Goal: Information Seeking & Learning: Get advice/opinions

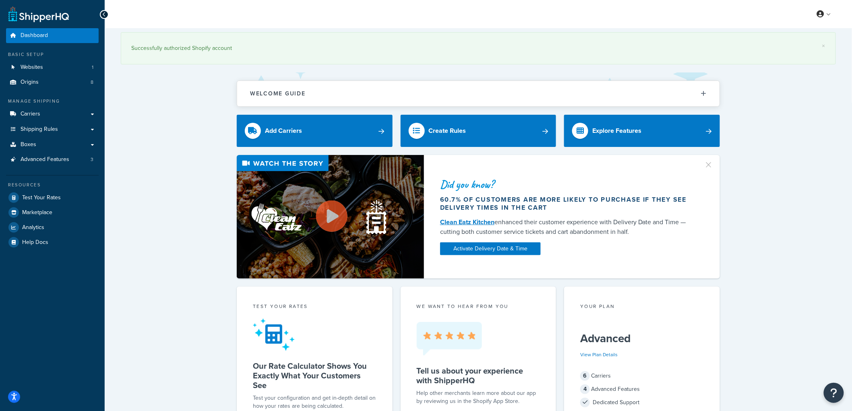
click at [182, 193] on div "Did you know? 60.7% of customers are more likely to purchase if they see delive…" at bounding box center [478, 217] width 715 height 124
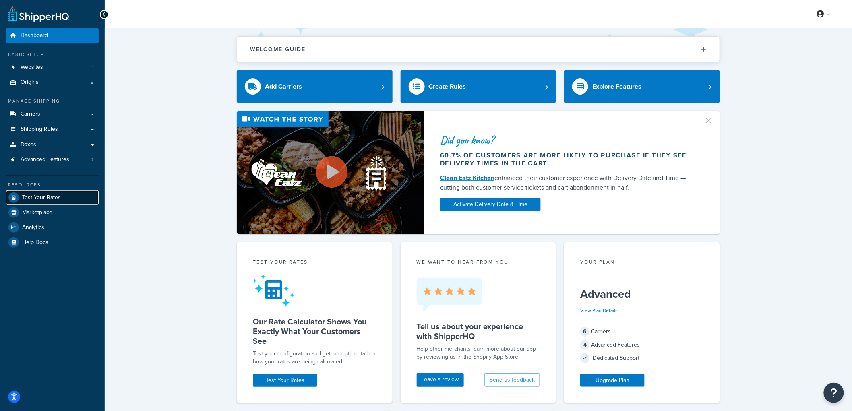
click at [46, 196] on span "Test Your Rates" at bounding box center [41, 197] width 39 height 7
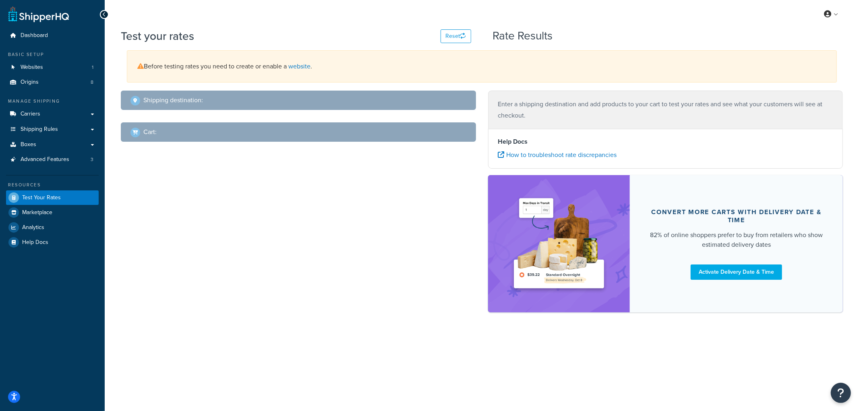
select select "TX"
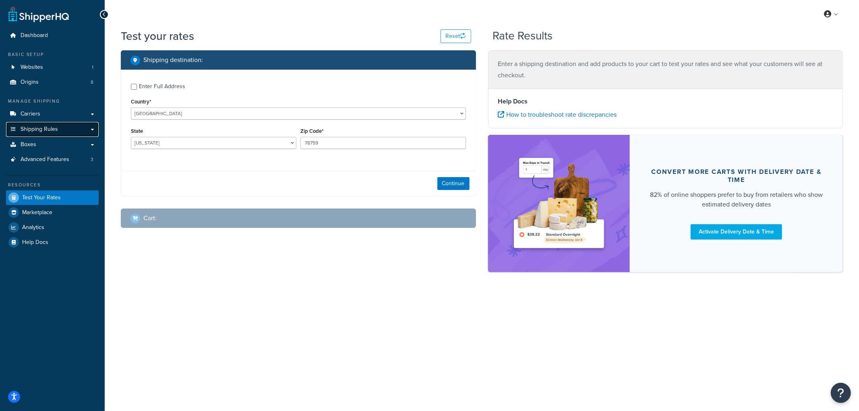
click at [45, 130] on span "Shipping Rules" at bounding box center [39, 129] width 37 height 7
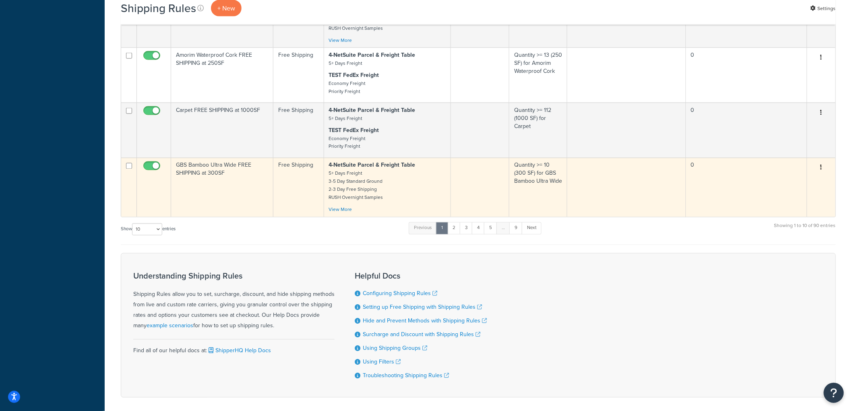
scroll to position [541, 0]
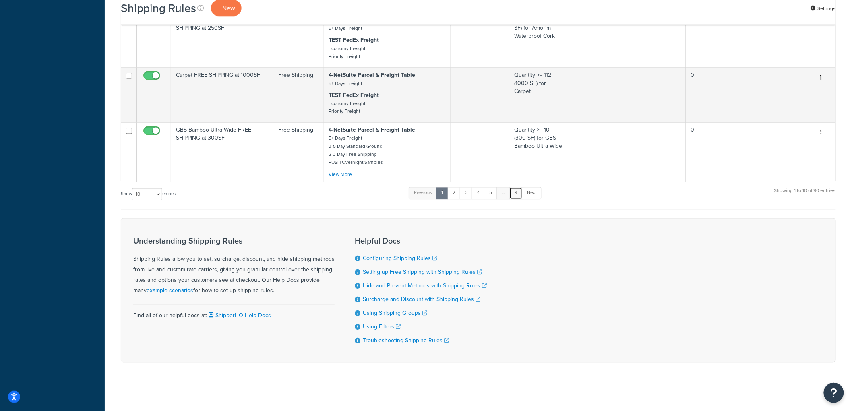
click at [514, 190] on link "9" at bounding box center [515, 193] width 13 height 12
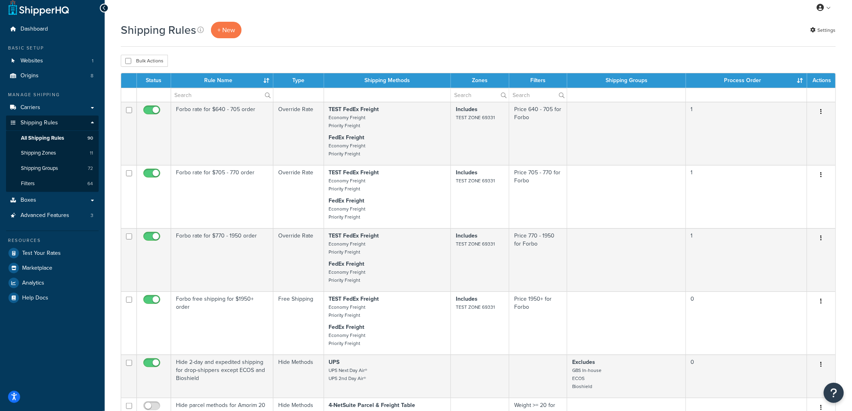
scroll to position [0, 0]
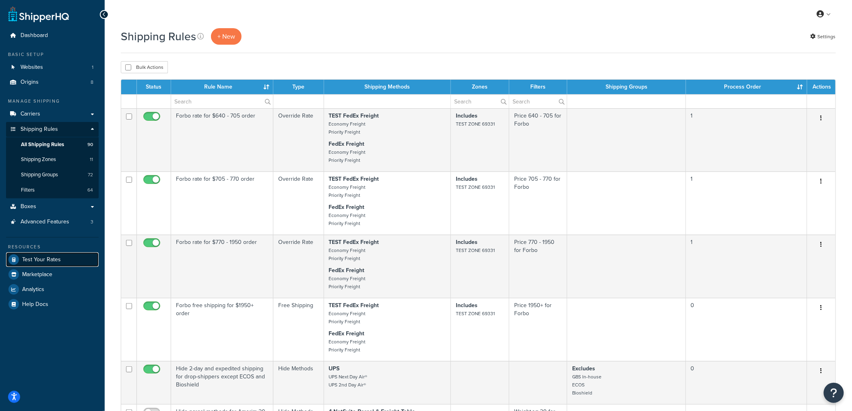
click at [57, 259] on span "Test Your Rates" at bounding box center [41, 259] width 39 height 7
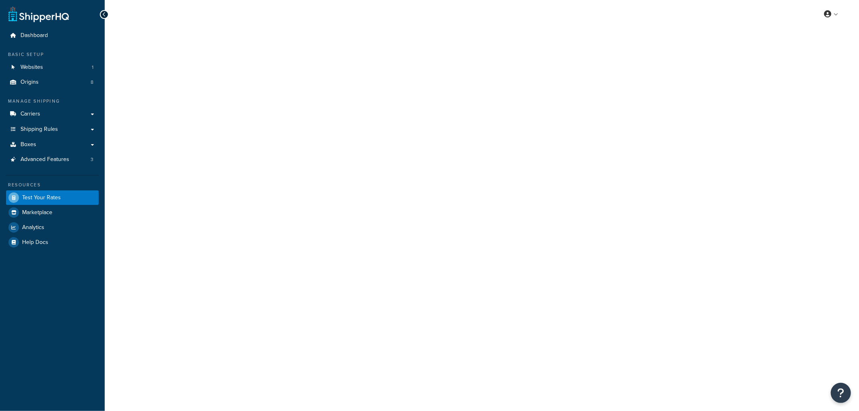
select select "[GEOGRAPHIC_DATA]"
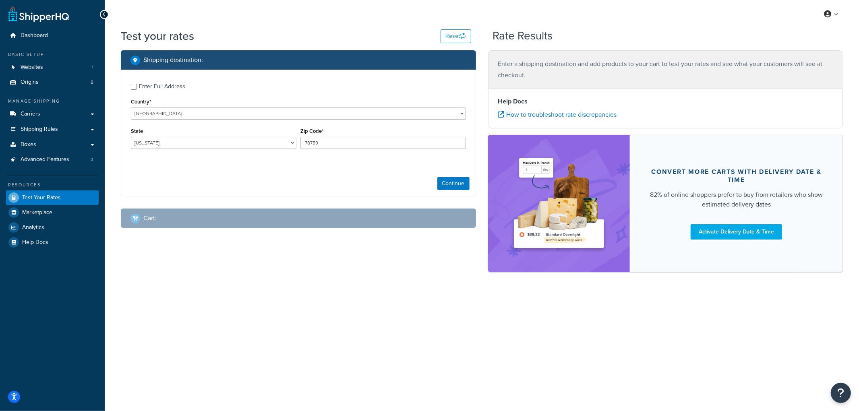
click at [160, 82] on div "Enter Full Address" at bounding box center [162, 86] width 46 height 11
click at [137, 84] on input "Enter Full Address" at bounding box center [134, 87] width 6 height 6
checkbox input "true"
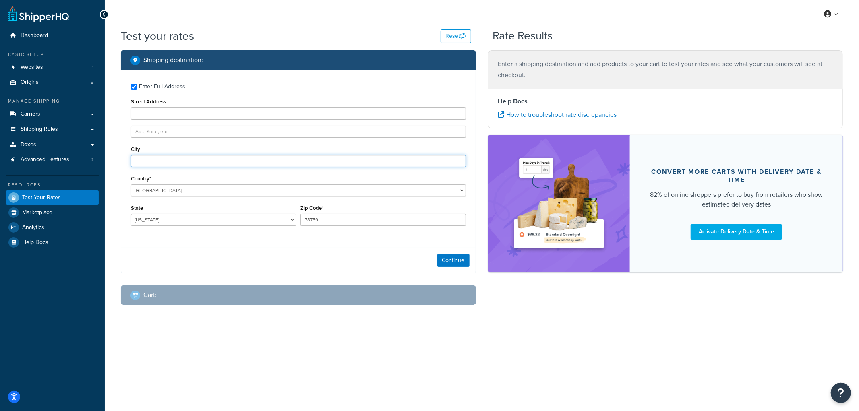
click at [146, 160] on input "City" at bounding box center [298, 161] width 335 height 12
type input "Angora"
click at [163, 219] on select "Alabama Alaska American Samoa Arizona Arkansas Armed Forces Americas Armed Forc…" at bounding box center [213, 220] width 165 height 12
select select "NE"
click at [131, 214] on select "Alabama Alaska American Samoa Arizona Arkansas Armed Forces Americas Armed Forc…" at bounding box center [213, 220] width 165 height 12
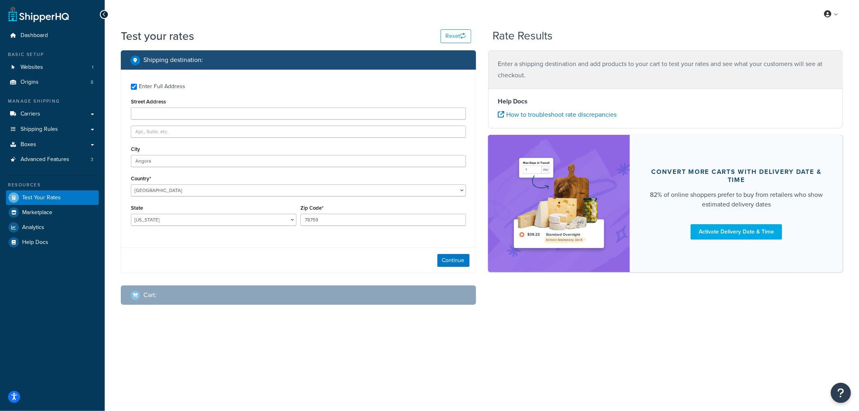
click at [206, 246] on div "Enter Full Address Street Address City Angora Country* United States United Kin…" at bounding box center [298, 172] width 355 height 204
click at [318, 217] on input "78759" at bounding box center [382, 220] width 165 height 12
type input "69331"
click at [455, 255] on button "Continue" at bounding box center [453, 260] width 32 height 13
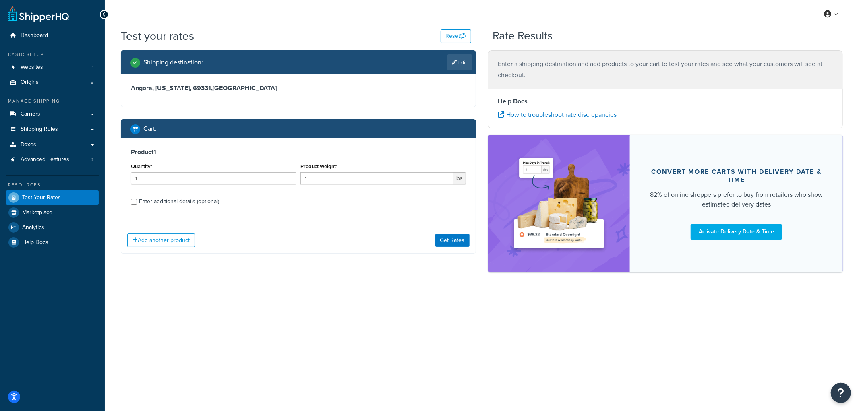
click at [182, 200] on div "Enter additional details (optional)" at bounding box center [179, 201] width 80 height 11
click at [137, 200] on input "Enter additional details (optional)" at bounding box center [134, 202] width 6 height 6
checkbox input "true"
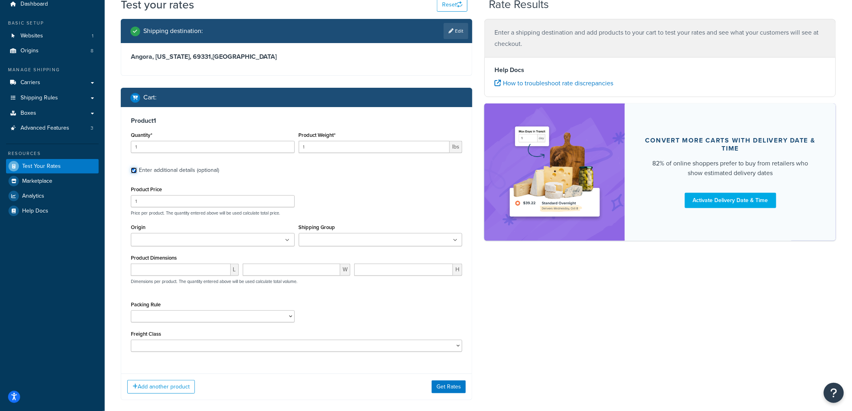
scroll to position [74, 0]
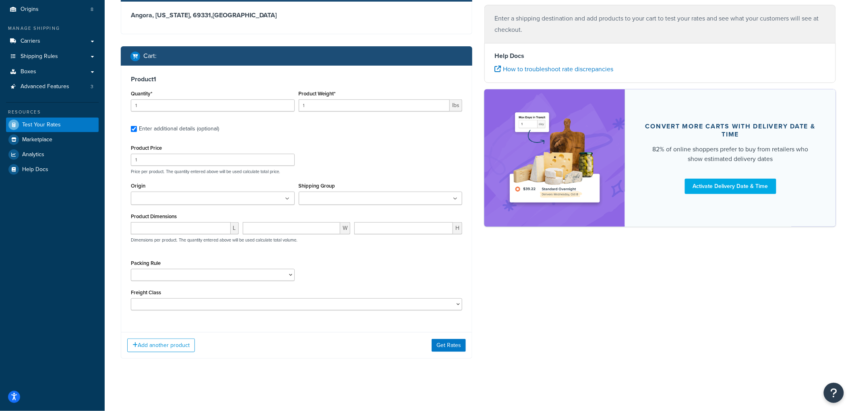
click at [186, 196] on input "Origin" at bounding box center [168, 198] width 71 height 9
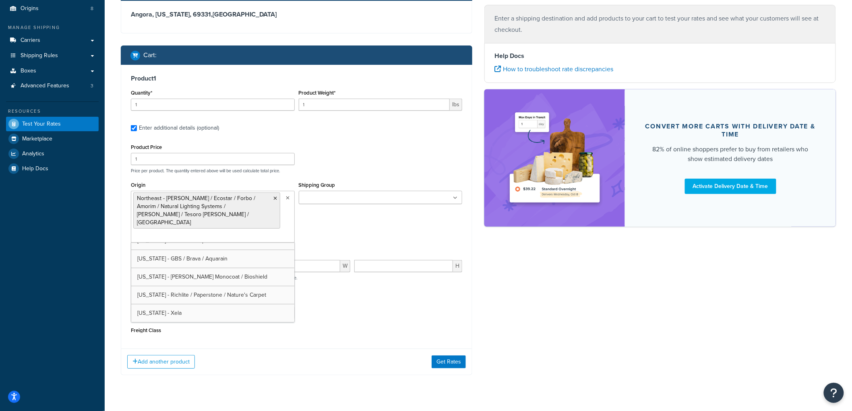
click at [371, 167] on div "Product Price 1 Price per product. The quantity entered above will be used calc…" at bounding box center [296, 158] width 335 height 32
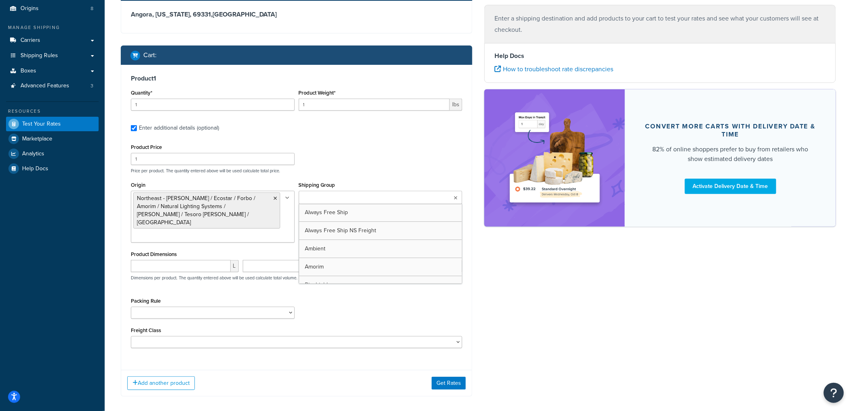
click at [338, 196] on input "Shipping Group" at bounding box center [336, 198] width 71 height 9
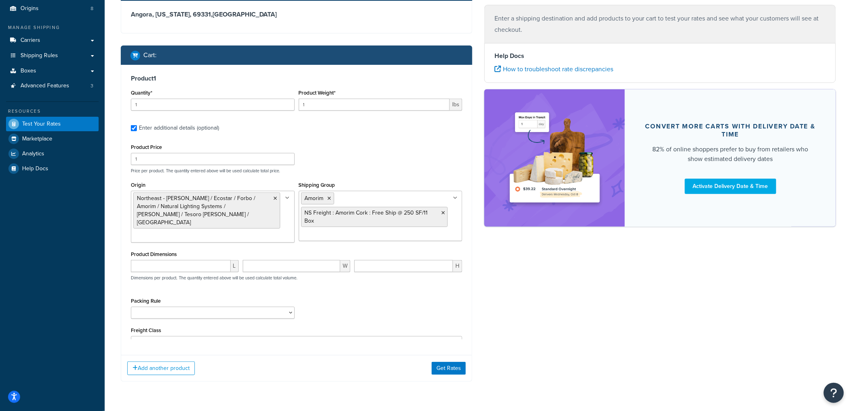
click at [385, 161] on div "Product Price 1 Price per product. The quantity entered above will be used calc…" at bounding box center [296, 158] width 335 height 32
drag, startPoint x: 182, startPoint y: 102, endPoint x: 10, endPoint y: 93, distance: 173.0
click at [10, 93] on div "Dashboard Basic Setup Websites 1 Origins 8 Manage Shipping Carriers Carriers Al…" at bounding box center [426, 187] width 852 height 523
type input "4"
type input "20"
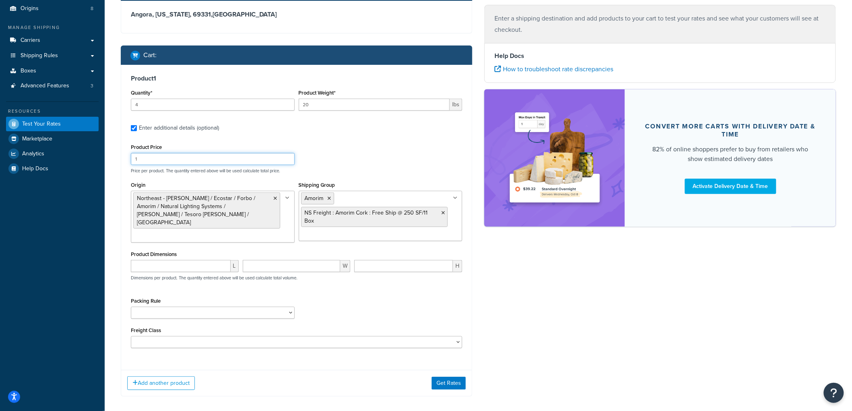
drag, startPoint x: 141, startPoint y: 158, endPoint x: 129, endPoint y: 157, distance: 12.1
click at [129, 157] on div "Product Price 1" at bounding box center [213, 153] width 168 height 23
type input "144"
click at [237, 71] on div "Product 1 Quantity* 4 Product Weight* 20 lbs Enter additional details (optional…" at bounding box center [296, 214] width 351 height 299
click at [176, 376] on button "Add another product" at bounding box center [161, 383] width 68 height 14
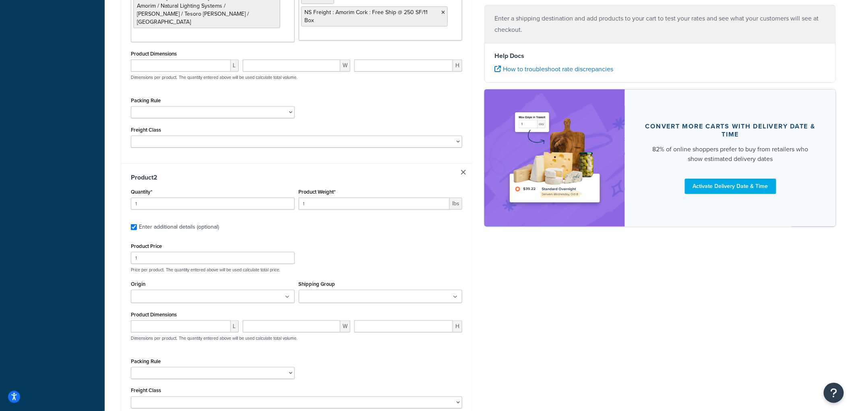
scroll to position [279, 0]
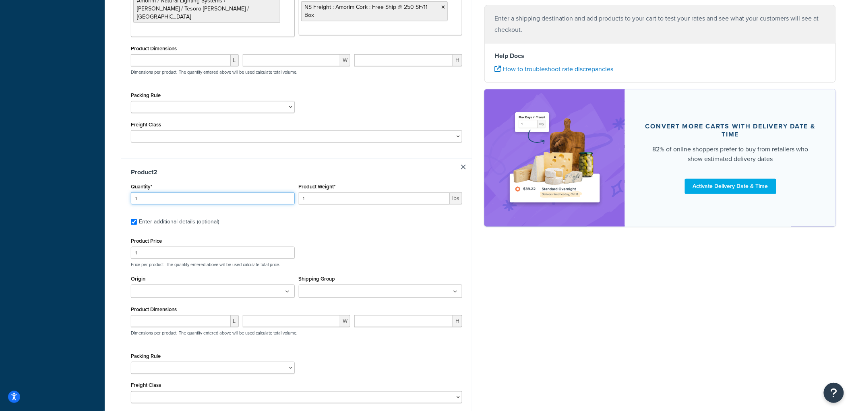
click at [192, 192] on input "1" at bounding box center [213, 198] width 164 height 12
type input "1"
type input "10"
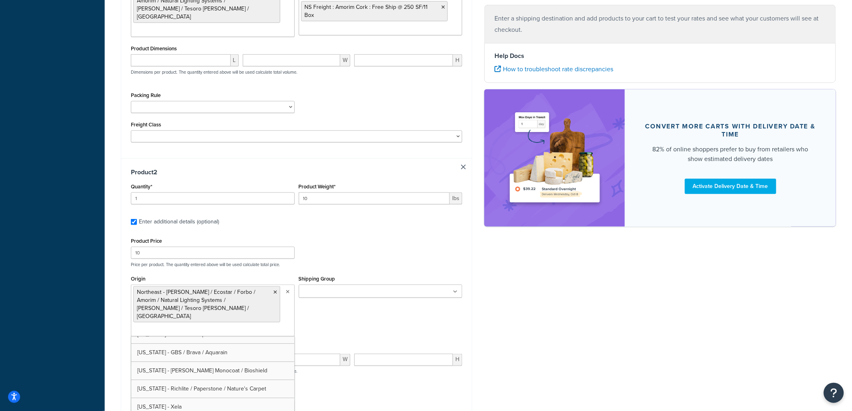
scroll to position [47, 0]
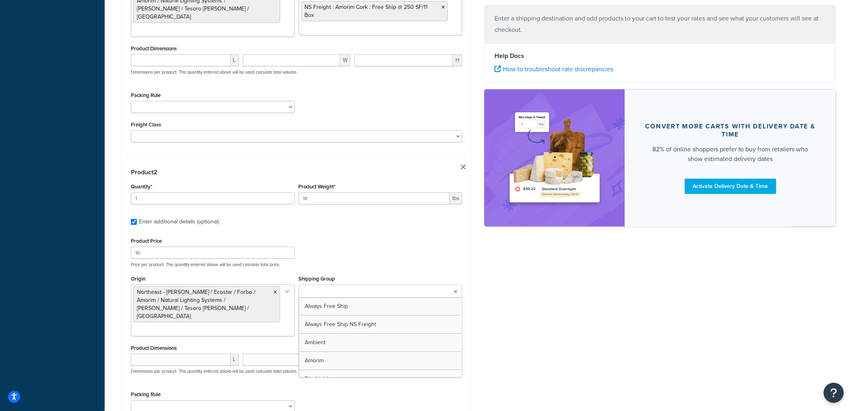
click at [356, 287] on input "Shipping Group" at bounding box center [336, 291] width 71 height 9
click at [376, 223] on div "Product 2 Quantity* 1 Product Weight* 10 lbs Enter additional details (optional…" at bounding box center [296, 308] width 351 height 300
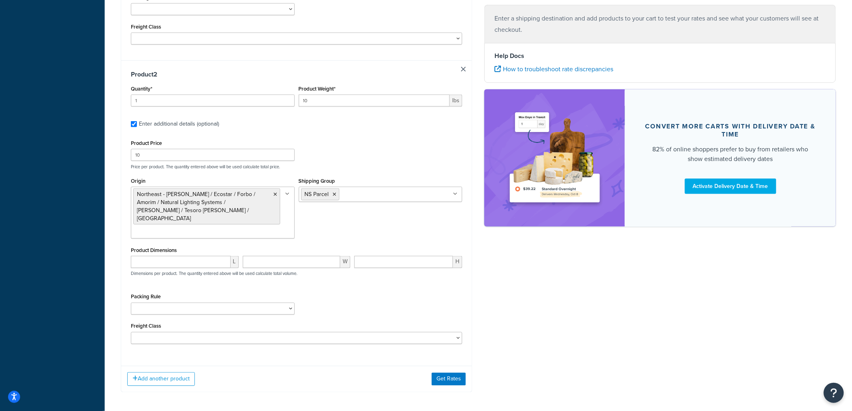
scroll to position [387, 0]
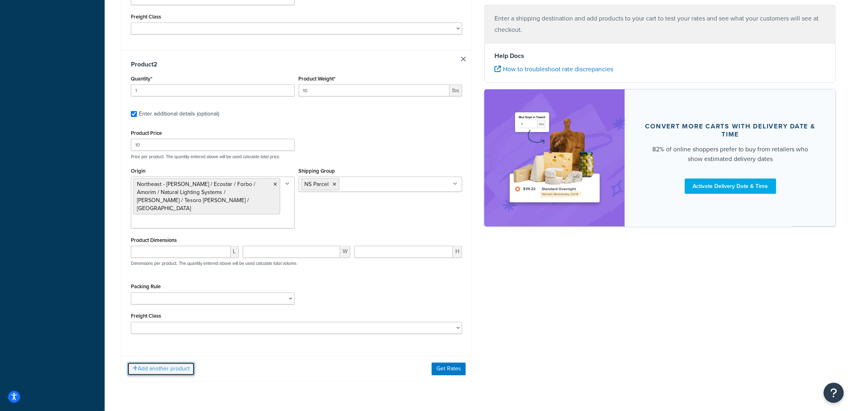
click at [180, 362] on button "Add another product" at bounding box center [161, 369] width 68 height 14
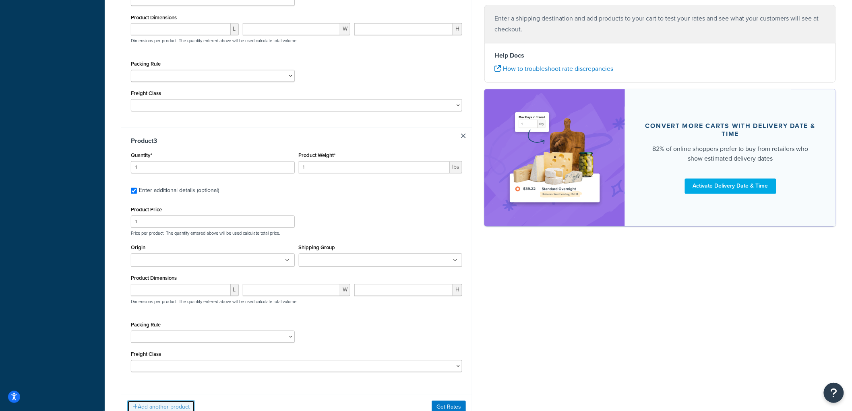
scroll to position [611, 0]
click at [171, 161] on input "1" at bounding box center [213, 167] width 164 height 12
click at [316, 161] on input "1" at bounding box center [374, 167] width 151 height 12
type input "10"
click at [247, 215] on input "1" at bounding box center [213, 221] width 164 height 12
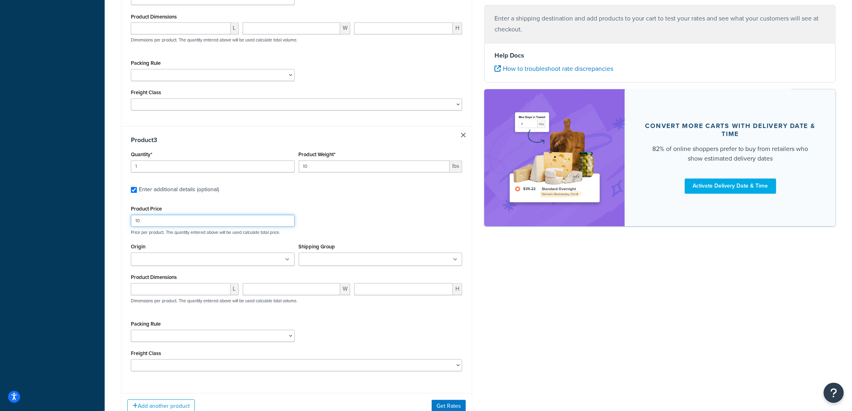
type input "10"
click at [226, 253] on ul at bounding box center [213, 259] width 164 height 13
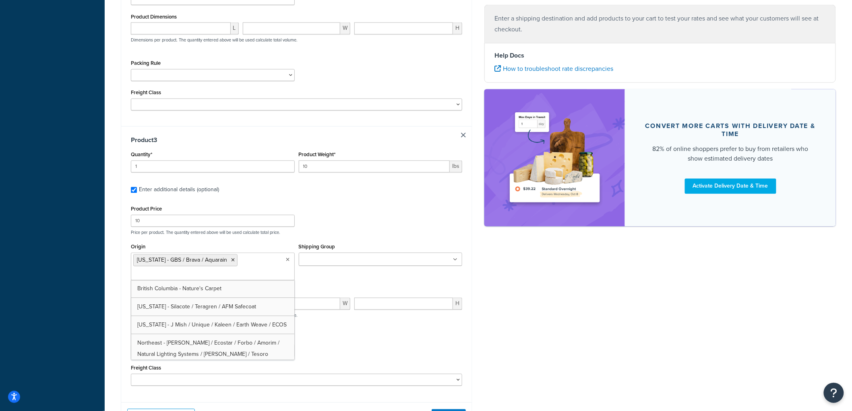
click at [333, 256] on input "Shipping Group" at bounding box center [336, 260] width 71 height 9
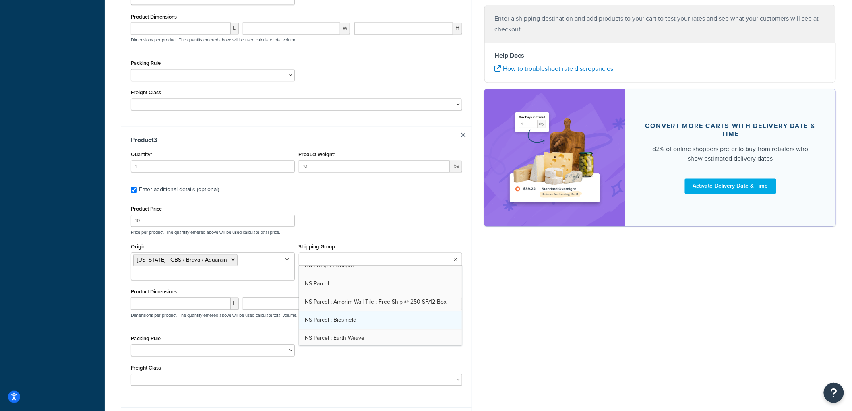
scroll to position [1073, 0]
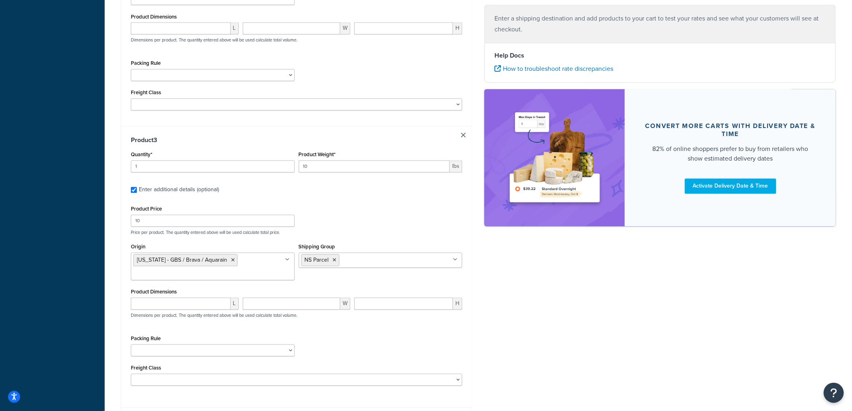
click at [367, 204] on div "Product Price 10 Price per product. The quantity entered above will be used cal…" at bounding box center [296, 220] width 335 height 32
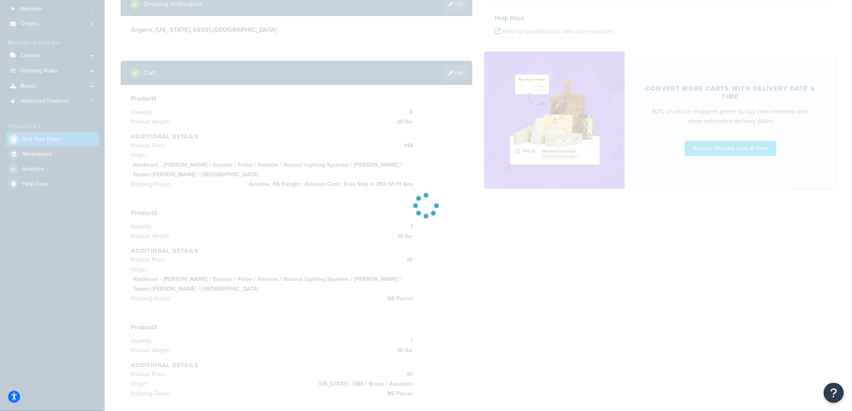
scroll to position [0, 0]
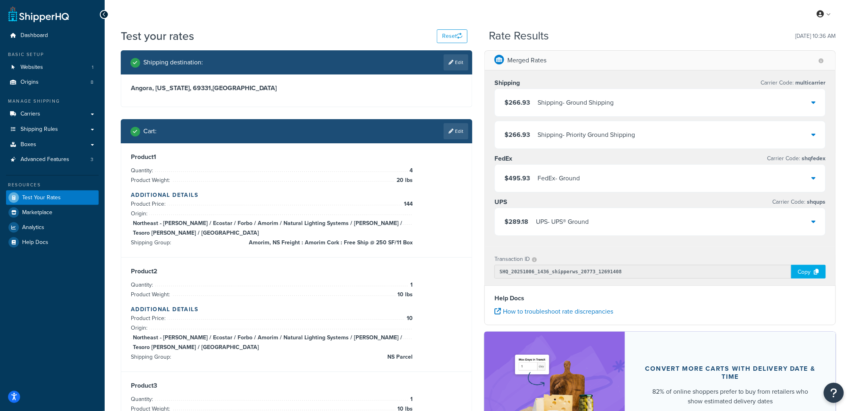
click at [558, 109] on div "$266.93 Shipping - Ground Shipping" at bounding box center [660, 102] width 331 height 27
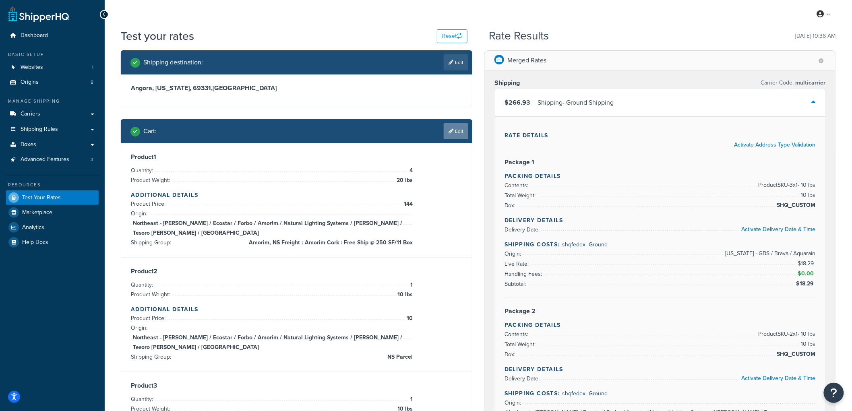
click at [452, 133] on icon at bounding box center [451, 131] width 5 height 5
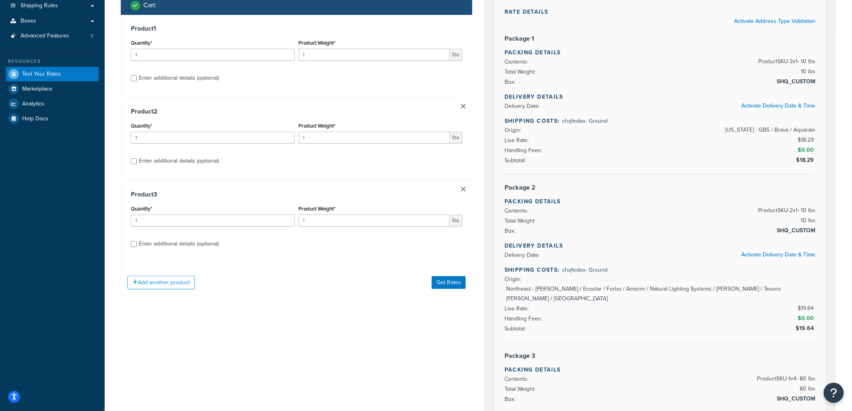
scroll to position [179, 0]
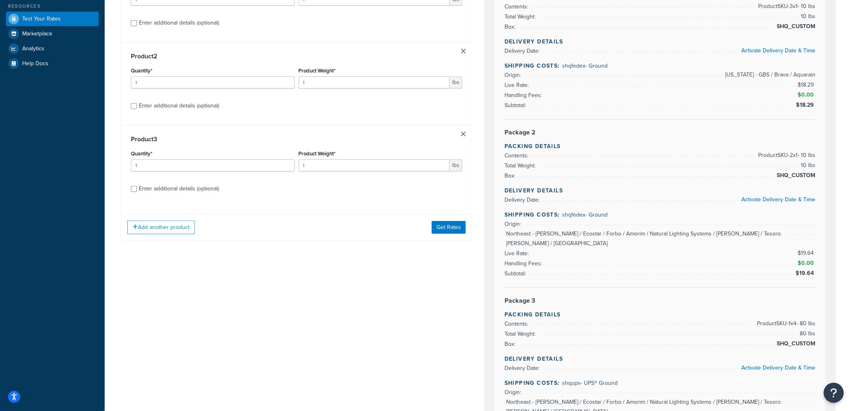
click at [465, 136] on link at bounding box center [463, 134] width 5 height 5
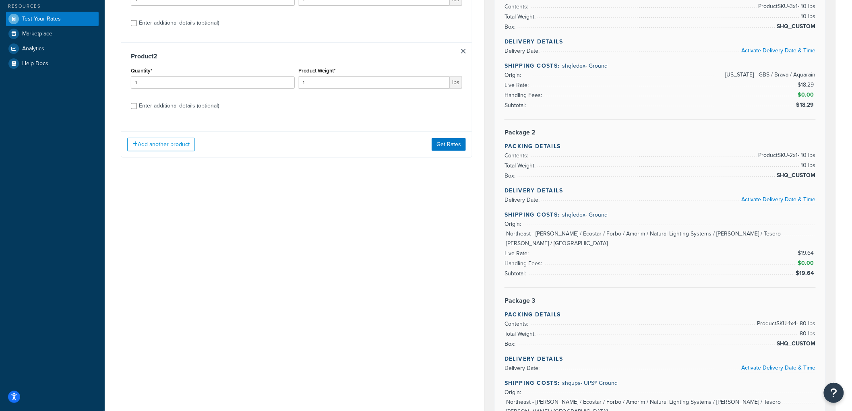
click at [144, 105] on div "Enter additional details (optional)" at bounding box center [179, 105] width 80 height 11
click at [137, 105] on input "Enter additional details (optional)" at bounding box center [134, 106] width 6 height 6
checkbox input "true"
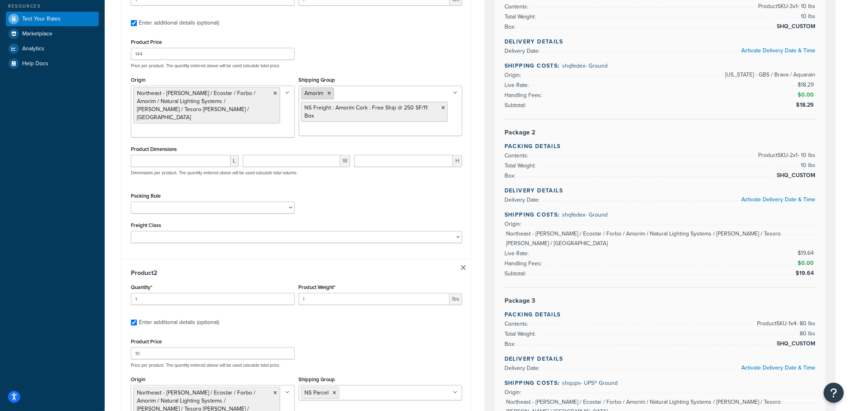
click at [329, 94] on icon at bounding box center [330, 93] width 4 height 5
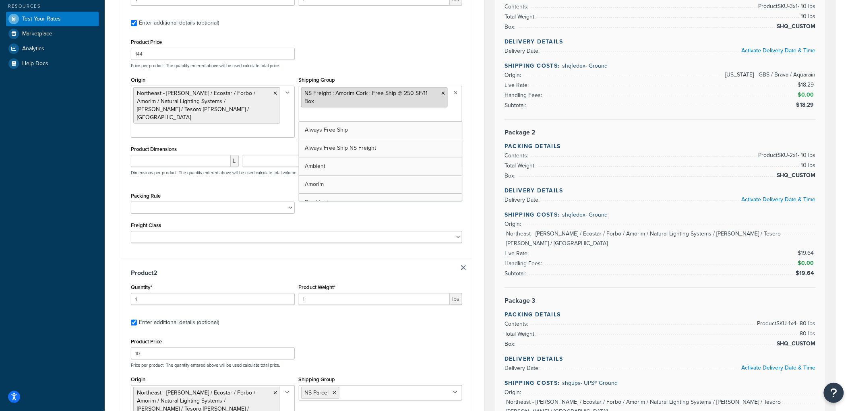
click at [443, 93] on icon at bounding box center [443, 93] width 4 height 5
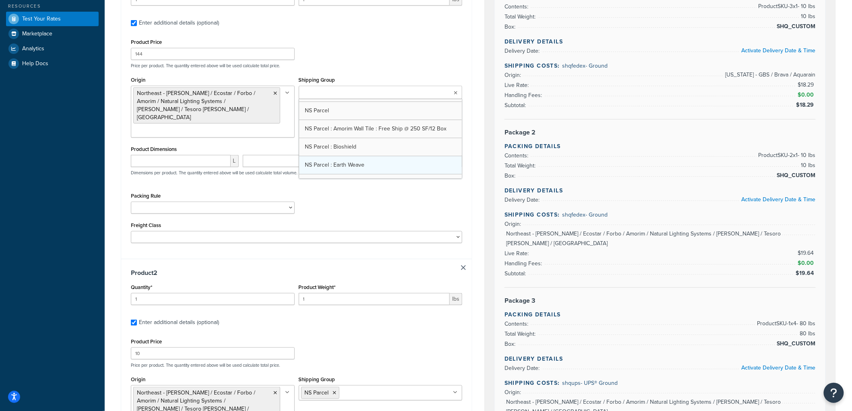
scroll to position [1098, 0]
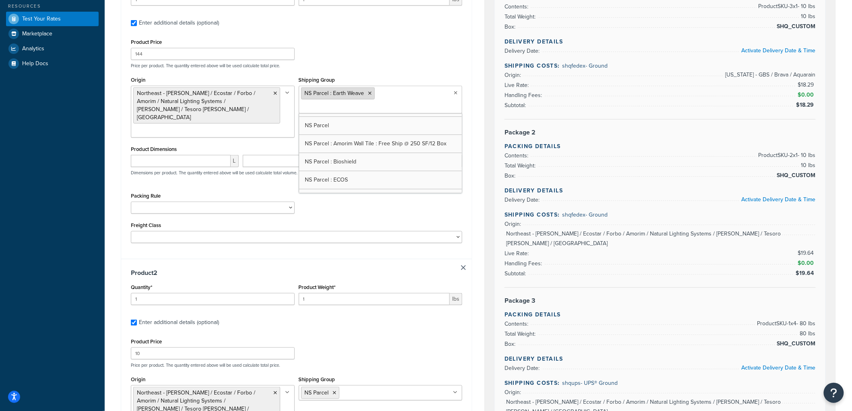
click at [370, 93] on icon at bounding box center [370, 93] width 4 height 5
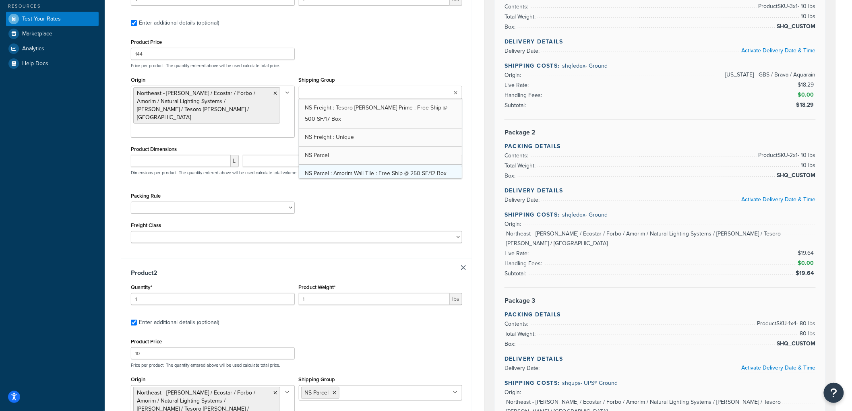
scroll to position [1106, 0]
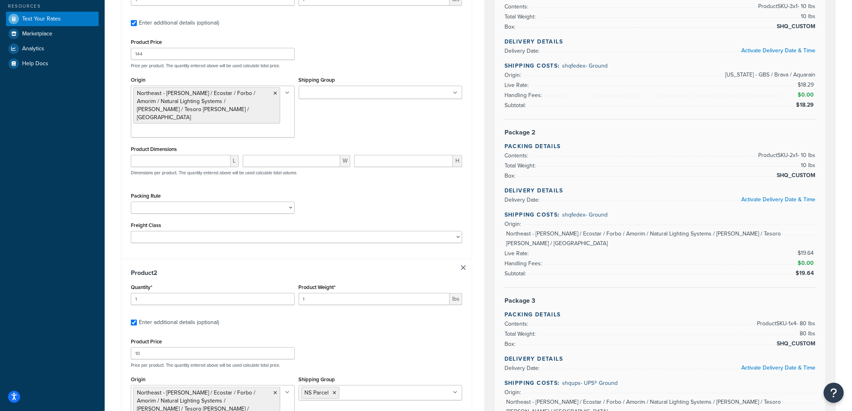
click at [444, 25] on label "Enter additional details (optional)" at bounding box center [300, 22] width 323 height 13
click at [137, 25] on input "Enter additional details (optional)" at bounding box center [134, 23] width 6 height 6
checkbox input "false"
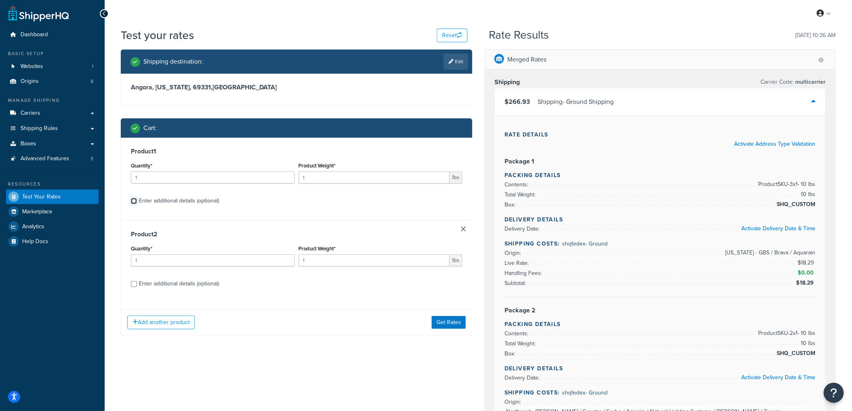
scroll to position [0, 0]
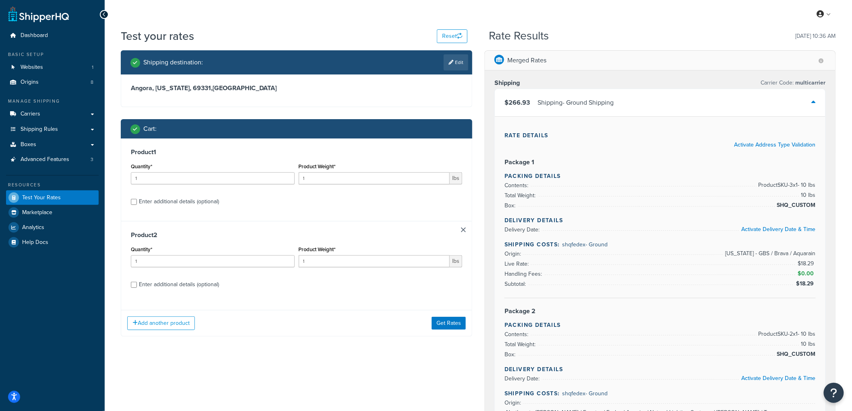
click at [192, 201] on div "Enter additional details (optional)" at bounding box center [179, 201] width 80 height 11
click at [137, 201] on input "Enter additional details (optional)" at bounding box center [134, 202] width 6 height 6
checkbox input "true"
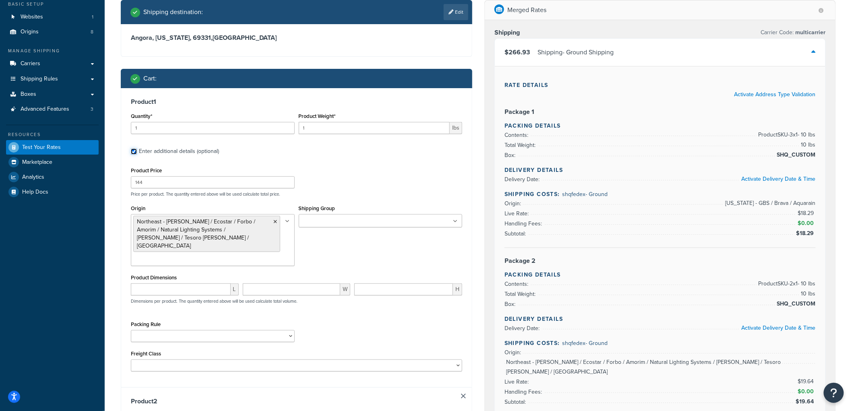
scroll to position [45, 0]
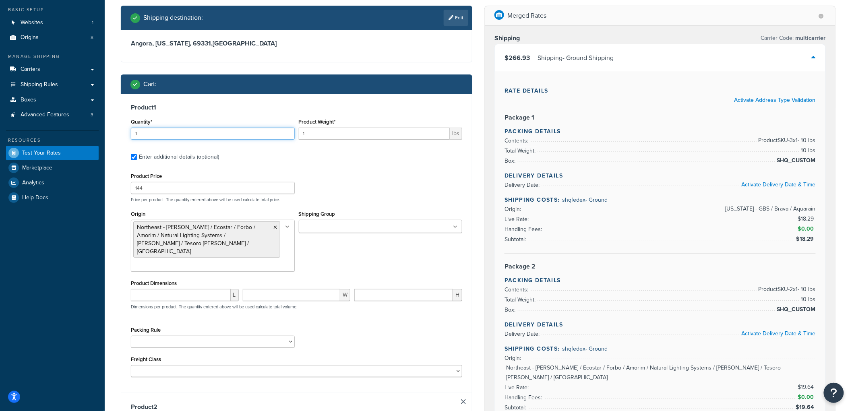
click at [178, 131] on input "1" at bounding box center [213, 134] width 164 height 12
type input "12"
click at [319, 222] on ul at bounding box center [381, 226] width 164 height 13
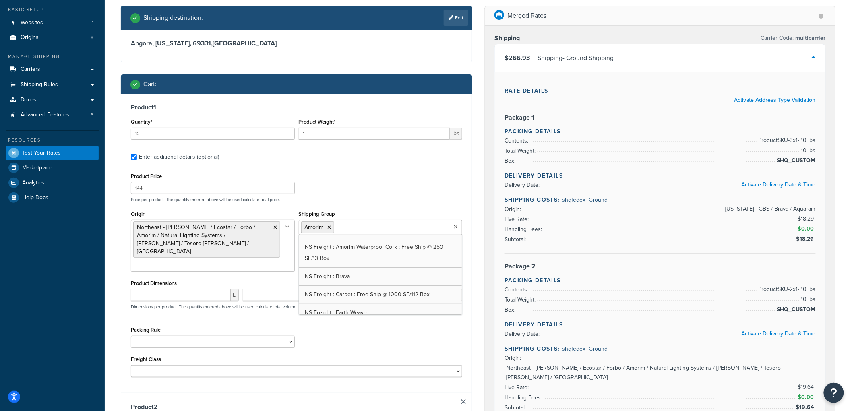
scroll to position [223, 0]
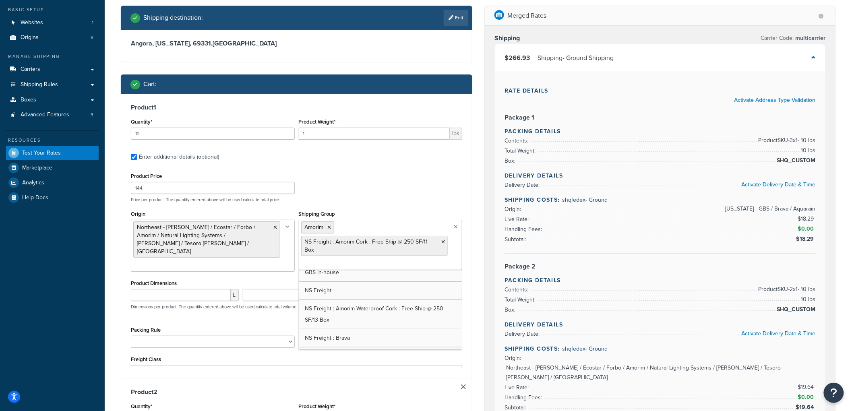
click at [375, 178] on div "Product Price 144 Price per product. The quantity entered above will be used ca…" at bounding box center [296, 187] width 335 height 32
click at [325, 130] on input "1" at bounding box center [374, 134] width 151 height 12
type input "12"
click at [343, 101] on div "Product 1 Quantity* 12 Product Weight* 12 lbs Enter additional details (optiona…" at bounding box center [296, 243] width 351 height 299
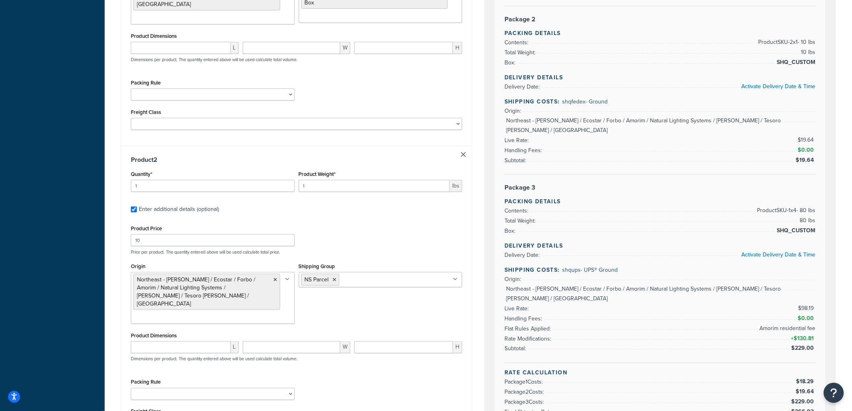
scroll to position [403, 0]
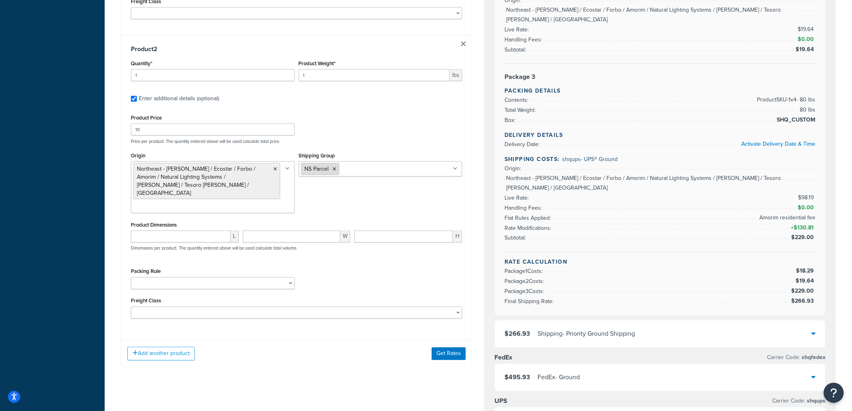
click at [333, 163] on li "NS Parcel" at bounding box center [320, 169] width 38 height 12
click at [337, 163] on li "NS Parcel" at bounding box center [320, 169] width 38 height 12
click at [334, 167] on icon at bounding box center [335, 169] width 4 height 5
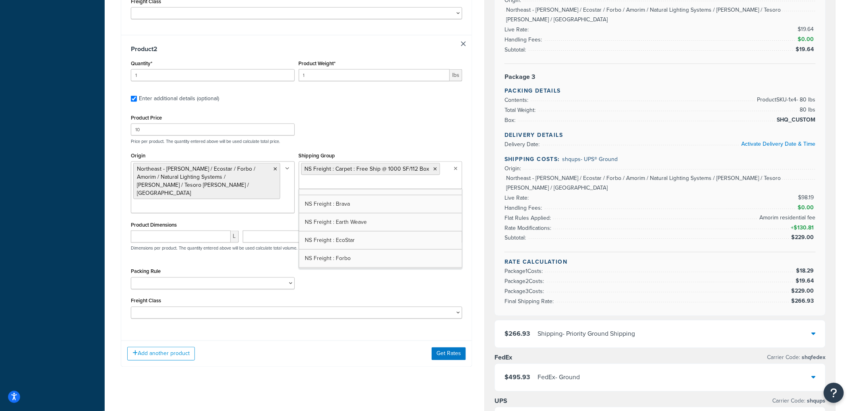
scroll to position [306, 0]
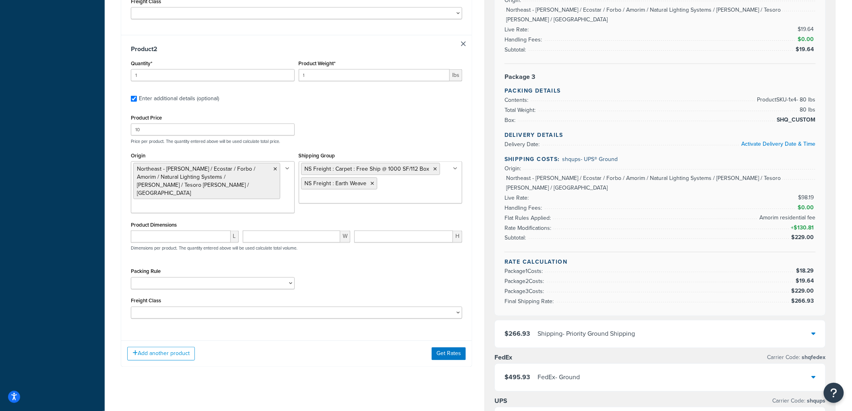
click at [482, 127] on div "Merged Rates Shipping Carrier Code: multicarrier $266.93 Shipping - Ground Ship…" at bounding box center [660, 162] width 364 height 1029
click at [275, 167] on icon at bounding box center [276, 169] width 4 height 5
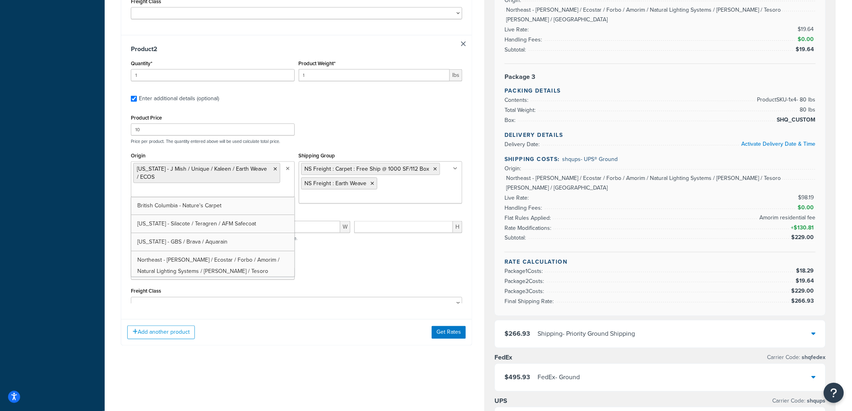
click at [389, 139] on p "Price per product. The quantity entered above will be used calculate total pric…" at bounding box center [296, 142] width 335 height 6
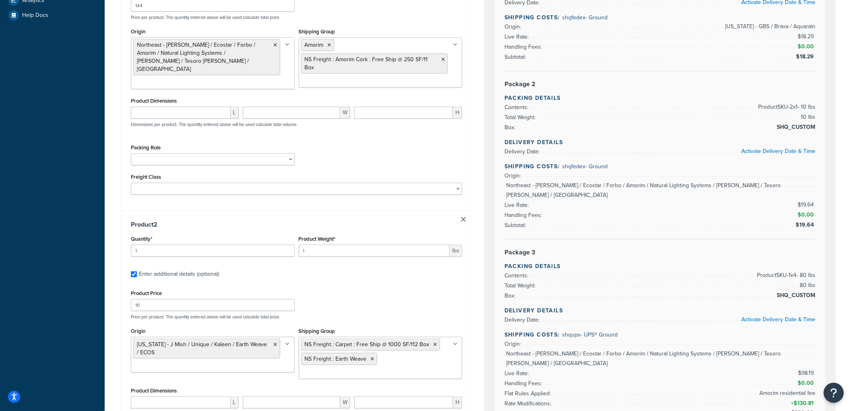
scroll to position [223, 0]
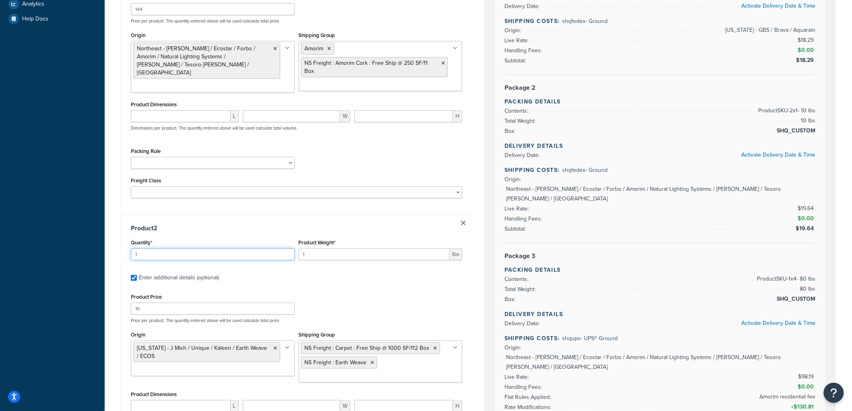
drag, startPoint x: 204, startPoint y: 247, endPoint x: 41, endPoint y: 229, distance: 164.0
click at [41, 229] on div "Dashboard Basic Setup Websites 1 Origins 8 Manage Shipping Carriers Carriers Al…" at bounding box center [426, 336] width 852 height 1119
type input "3"
click at [315, 250] on input "1" at bounding box center [374, 254] width 151 height 12
type input "4"
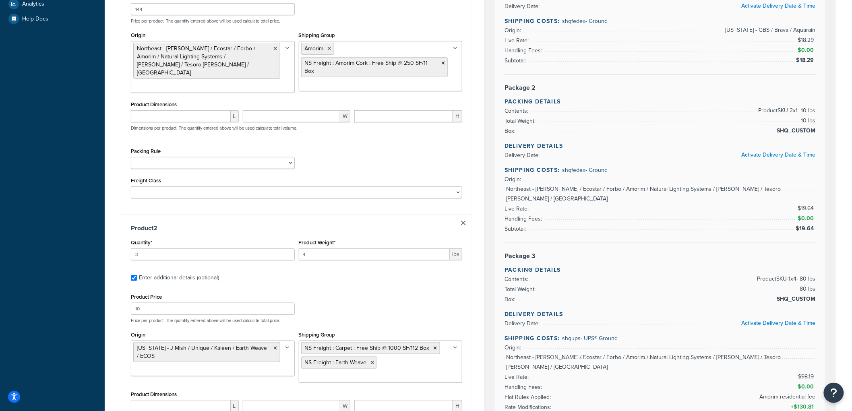
click at [102, 200] on div "Dashboard Basic Setup Websites 1 Origins 8 Manage Shipping Carriers Carriers Al…" at bounding box center [52, 336] width 105 height 1119
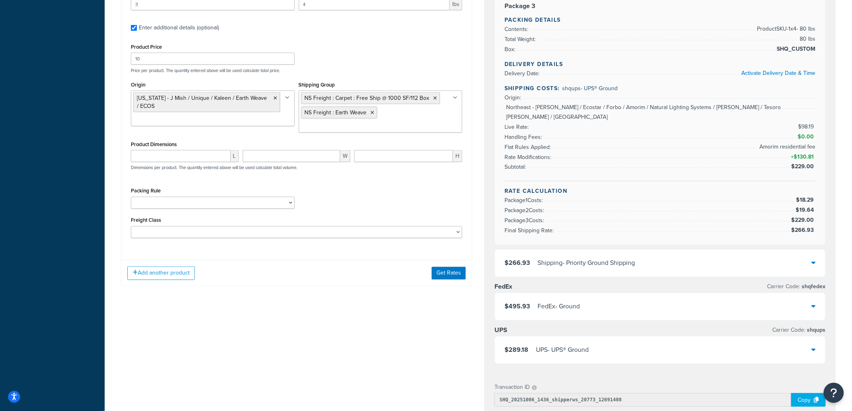
scroll to position [492, 0]
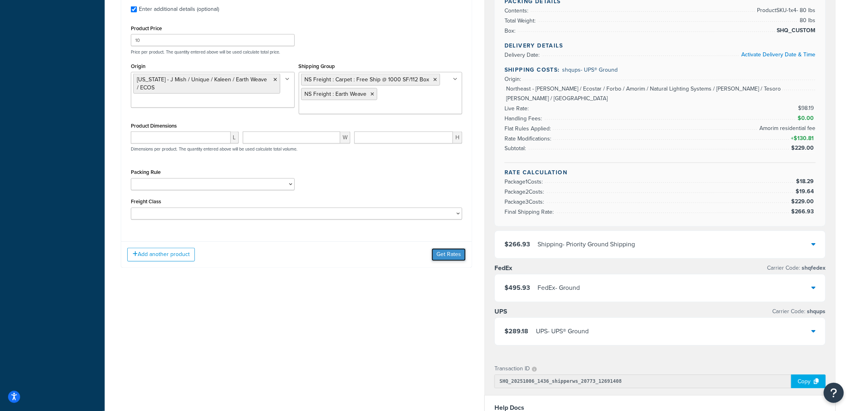
click at [456, 248] on button "Get Rates" at bounding box center [449, 254] width 34 height 13
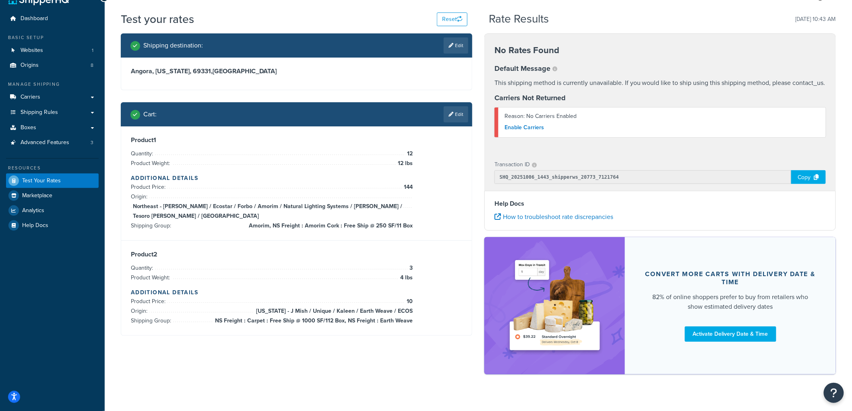
scroll to position [30, 0]
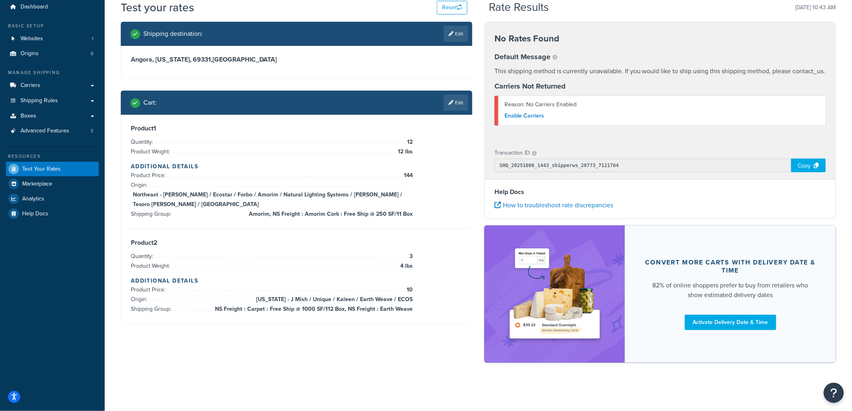
drag, startPoint x: 315, startPoint y: 151, endPoint x: 180, endPoint y: 151, distance: 135.3
click at [180, 151] on li "Product Weight: 12 lbs" at bounding box center [272, 152] width 282 height 10
click at [162, 150] on span "Product Weight:" at bounding box center [151, 151] width 41 height 8
click at [142, 150] on span "Product Weight:" at bounding box center [151, 151] width 41 height 8
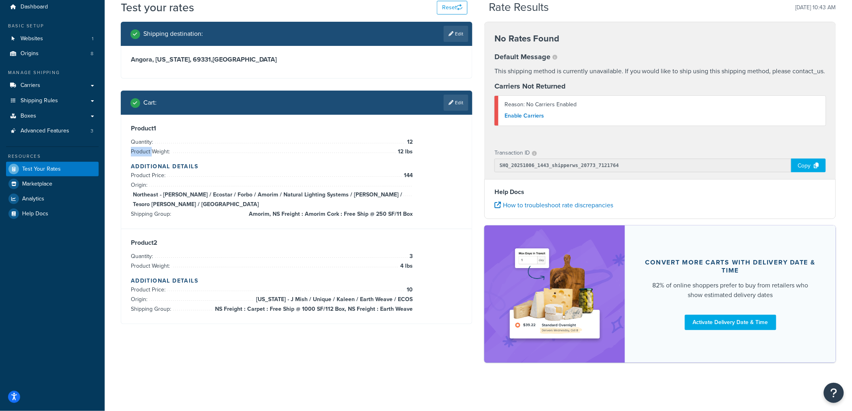
click at [142, 150] on span "Product Weight:" at bounding box center [151, 151] width 41 height 8
click at [142, 142] on span "Quantity:" at bounding box center [143, 142] width 24 height 8
click at [213, 129] on h3 "Product 1" at bounding box center [296, 128] width 331 height 8
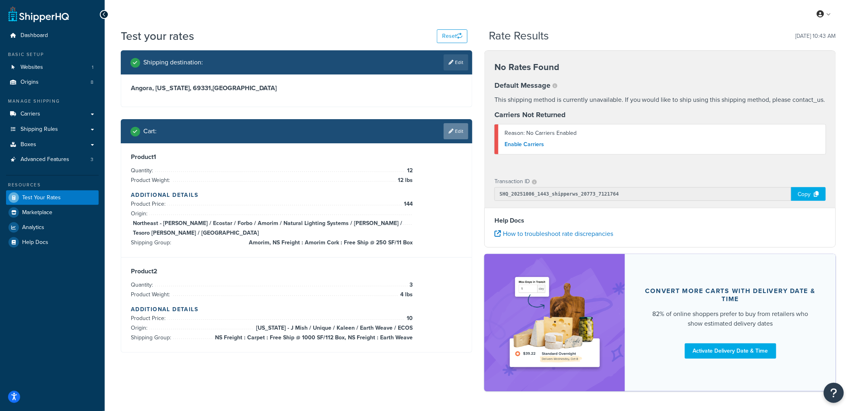
click at [459, 131] on link "Edit" at bounding box center [456, 131] width 25 height 16
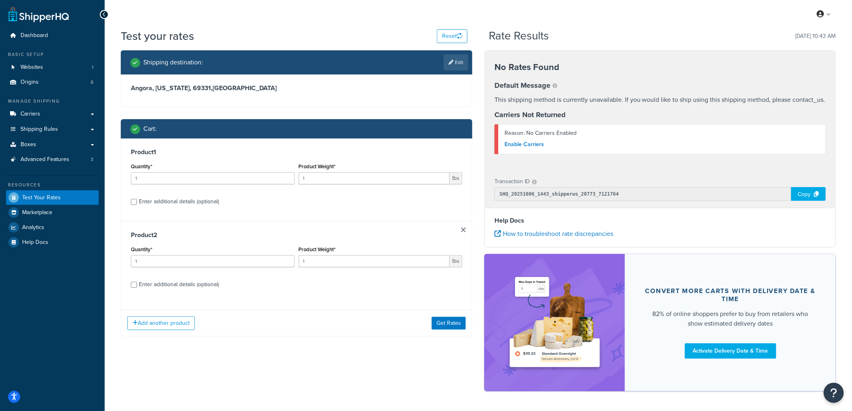
click at [178, 199] on div "Enter additional details (optional)" at bounding box center [179, 201] width 80 height 11
click at [137, 199] on input "Enter additional details (optional)" at bounding box center [134, 202] width 6 height 6
checkbox input "true"
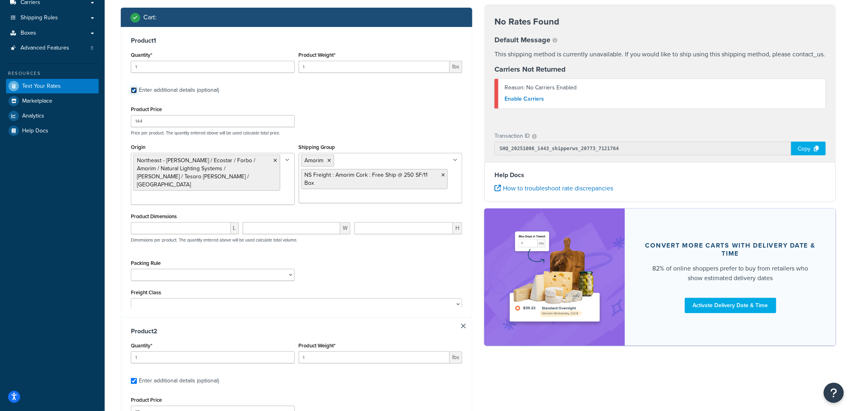
scroll to position [134, 0]
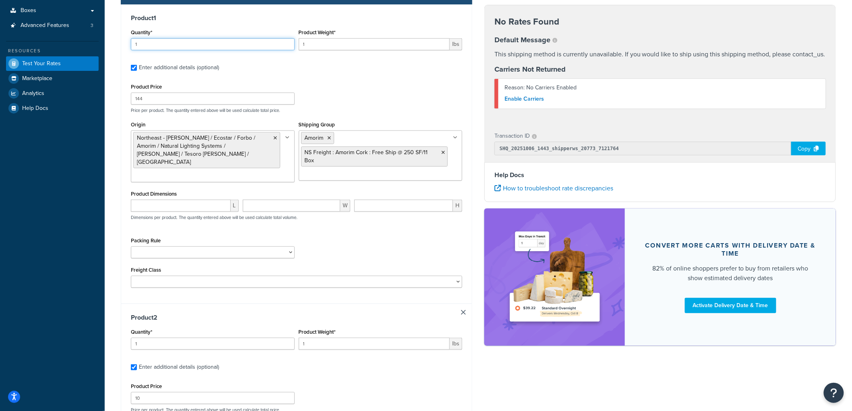
drag, startPoint x: 159, startPoint y: 42, endPoint x: 85, endPoint y: 39, distance: 74.2
click at [85, 39] on div "Dashboard Basic Setup Websites 1 Origins 8 Manage Shipping Carriers Carriers Al…" at bounding box center [426, 272] width 852 height 812
drag, startPoint x: 131, startPoint y: 41, endPoint x: 109, endPoint y: 37, distance: 23.1
click at [109, 37] on div "Test your rates Reset Rate Results 10/06/2025, 10:43 AM Shipping destination : …" at bounding box center [478, 276] width 747 height 764
type input "12"
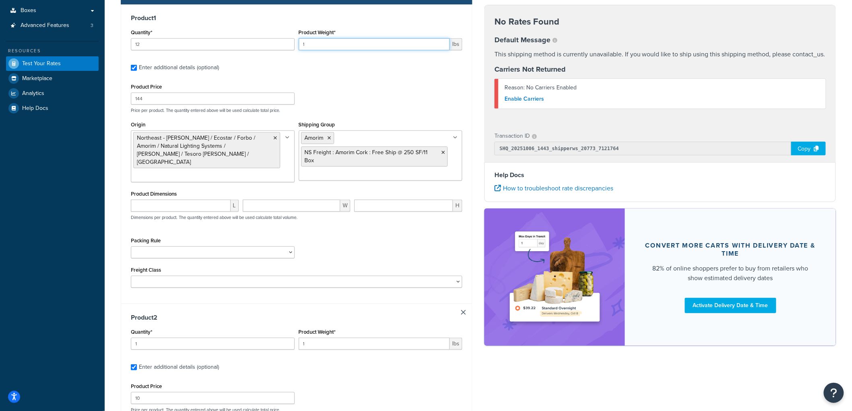
click at [370, 45] on input "1" at bounding box center [374, 44] width 151 height 12
type input "10"
click at [381, 17] on h3 "Product 1" at bounding box center [296, 18] width 331 height 8
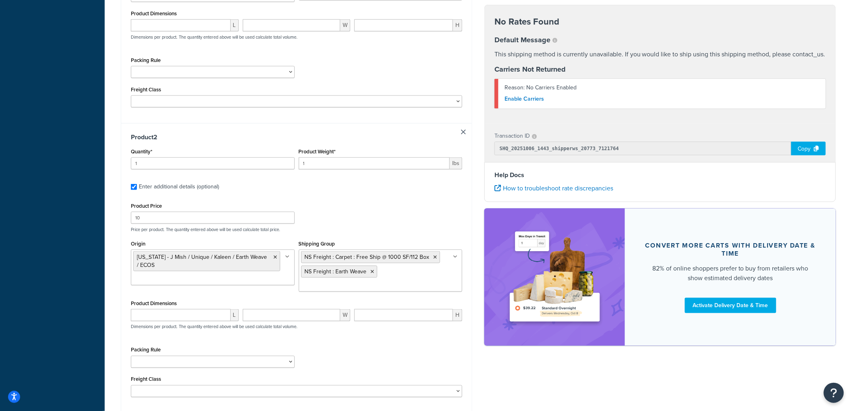
scroll to position [387, 0]
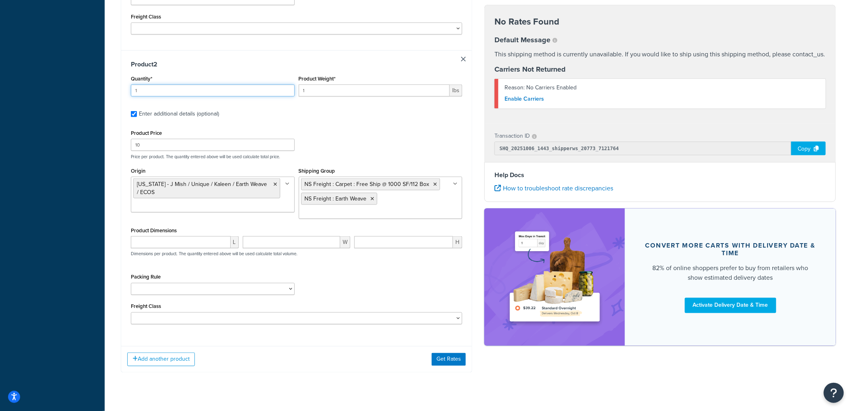
click at [201, 85] on input "1" at bounding box center [213, 91] width 164 height 12
type input "115"
click at [356, 85] on input "1" at bounding box center [374, 91] width 151 height 12
type input "10"
click at [150, 139] on input "10" at bounding box center [213, 145] width 164 height 12
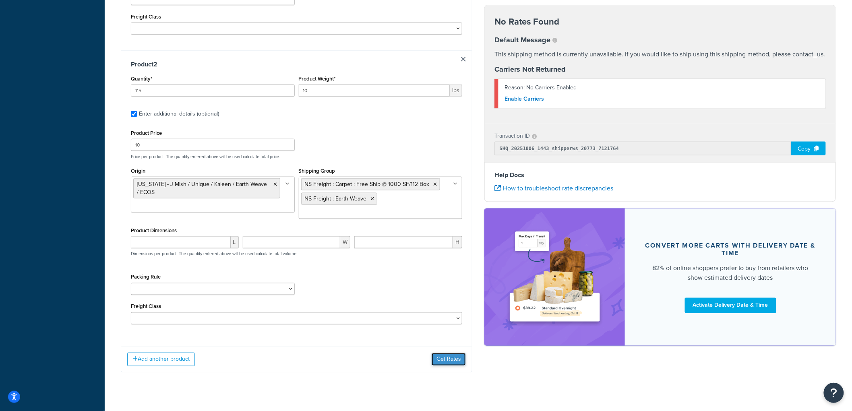
click at [457, 353] on button "Get Rates" at bounding box center [449, 359] width 34 height 13
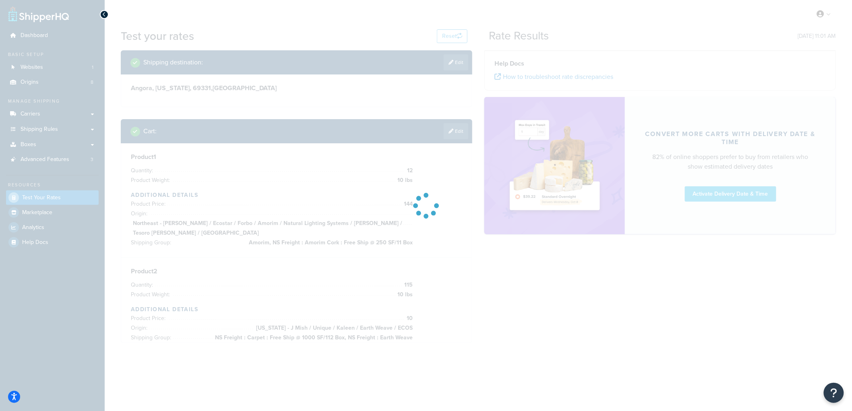
scroll to position [0, 0]
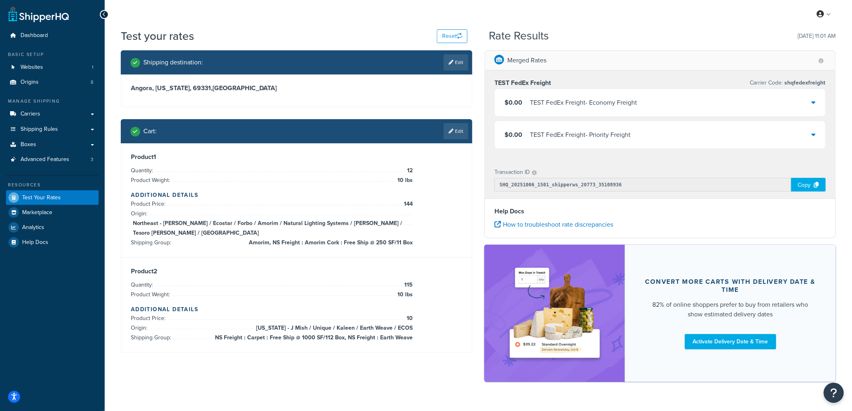
click at [523, 99] on div "$0.00 TEST FedEx Freight - Economy Freight" at bounding box center [570, 102] width 132 height 11
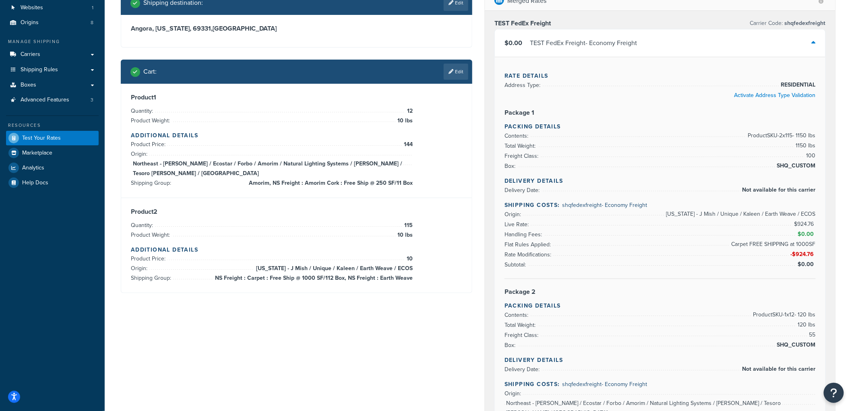
scroll to position [45, 0]
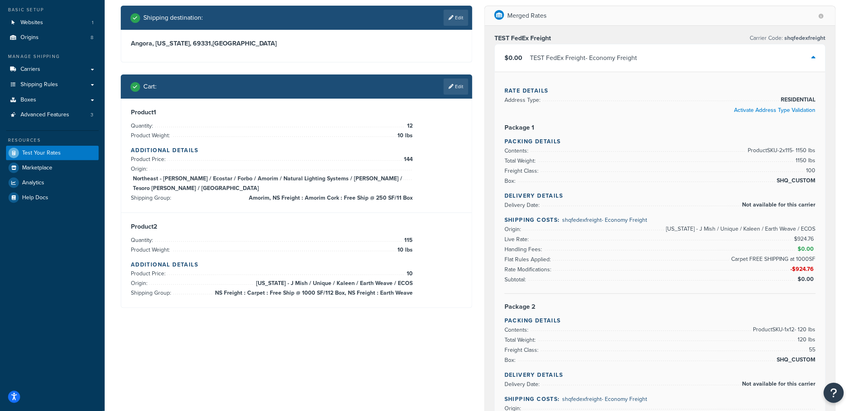
click at [547, 58] on div "TEST FedEx Freight - Economy Freight" at bounding box center [583, 57] width 107 height 11
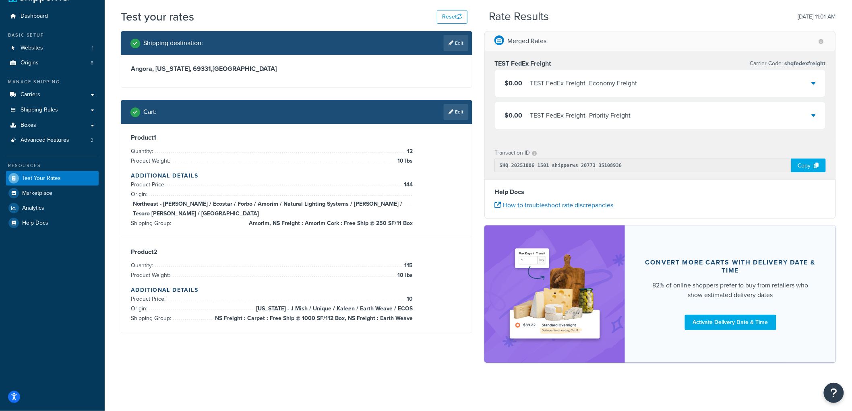
click at [548, 83] on div "TEST FedEx Freight - Economy Freight" at bounding box center [583, 83] width 107 height 11
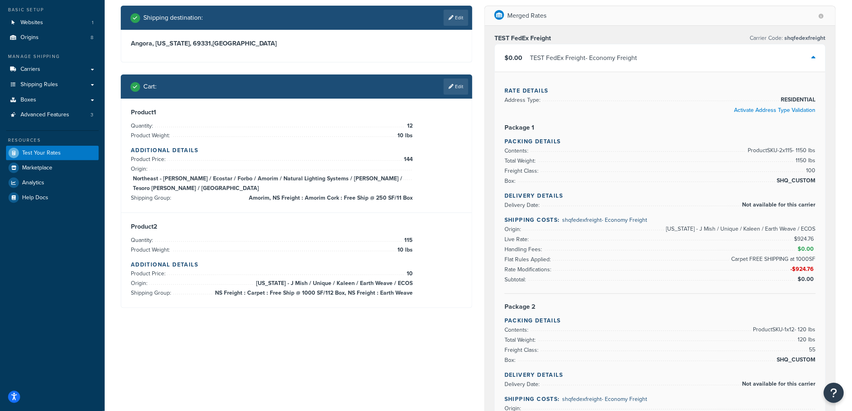
click at [454, 76] on div "Cart : Edit" at bounding box center [296, 86] width 351 height 24
click at [455, 81] on link "Edit" at bounding box center [456, 87] width 25 height 16
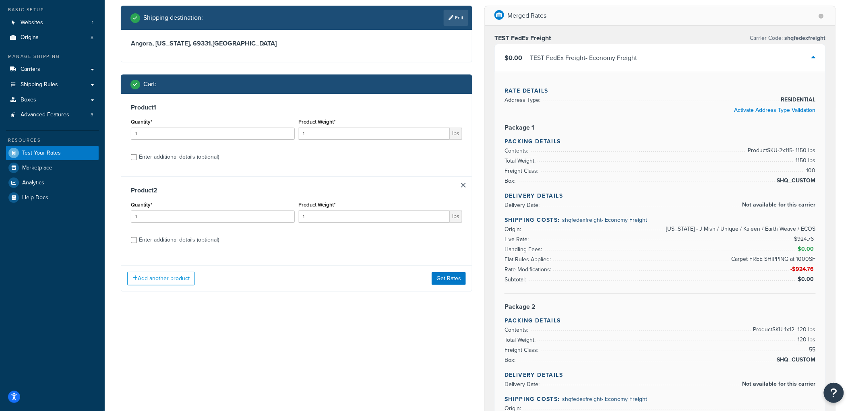
click at [209, 159] on div "Enter additional details (optional)" at bounding box center [179, 156] width 80 height 11
click at [137, 159] on input "Enter additional details (optional)" at bounding box center [134, 157] width 6 height 6
checkbox input "true"
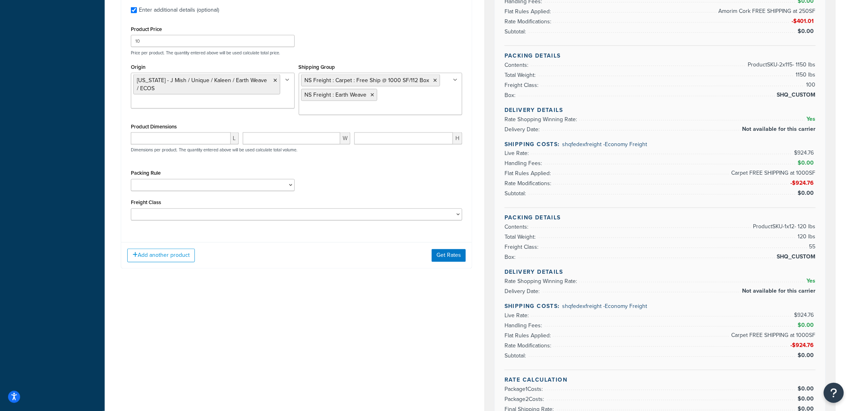
scroll to position [492, 0]
click at [213, 132] on input "number" at bounding box center [181, 138] width 100 height 12
type input "144"
click at [296, 132] on input "number" at bounding box center [292, 138] width 98 height 12
type input "30"
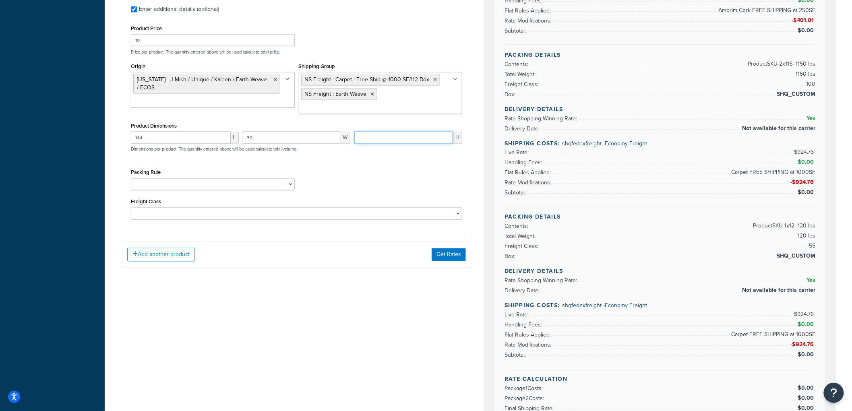
click at [421, 132] on input "number" at bounding box center [403, 138] width 99 height 12
type input "30"
click at [254, 178] on select "1-GAL PAINT CAN PACKING RULE 1-GAL PAINT PLASTIC PACKING RULE 1-QUART PAINT CAN…" at bounding box center [213, 184] width 164 height 12
select select "86155"
click at [131, 178] on select "1-GAL PAINT CAN PACKING RULE 1-GAL PAINT PLASTIC PACKING RULE 1-QUART PAINT CAN…" at bounding box center [213, 184] width 164 height 12
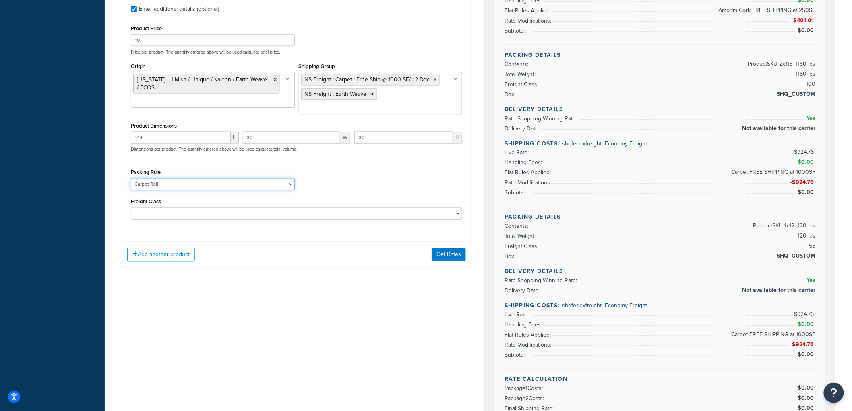
drag, startPoint x: 229, startPoint y: 172, endPoint x: 219, endPoint y: 174, distance: 9.7
click at [229, 178] on select "1-GAL PAINT CAN PACKING RULE 1-GAL PAINT PLASTIC PACKING RULE 1-QUART PAINT CAN…" at bounding box center [213, 184] width 164 height 12
select select
click at [131, 178] on select "1-GAL PAINT CAN PACKING RULE 1-GAL PAINT PLASTIC PACKING RULE 1-QUART PAINT CAN…" at bounding box center [213, 184] width 164 height 12
click at [447, 242] on div "Add another product Get Rates" at bounding box center [296, 255] width 351 height 26
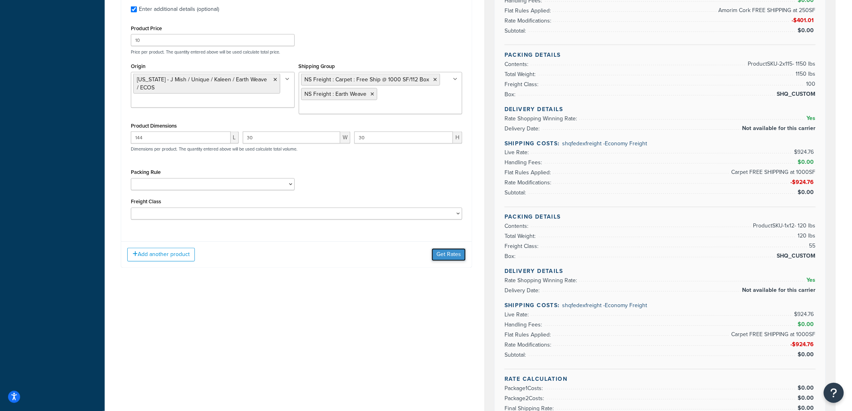
click at [444, 248] on button "Get Rates" at bounding box center [449, 254] width 34 height 13
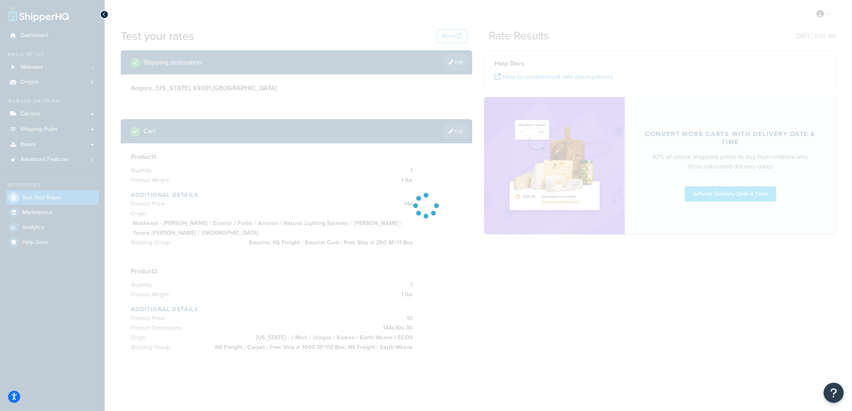
scroll to position [0, 0]
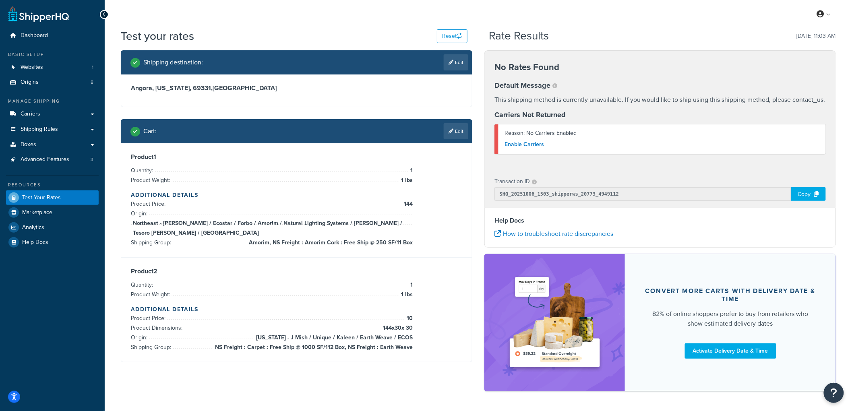
click at [456, 132] on link "Edit" at bounding box center [456, 131] width 25 height 16
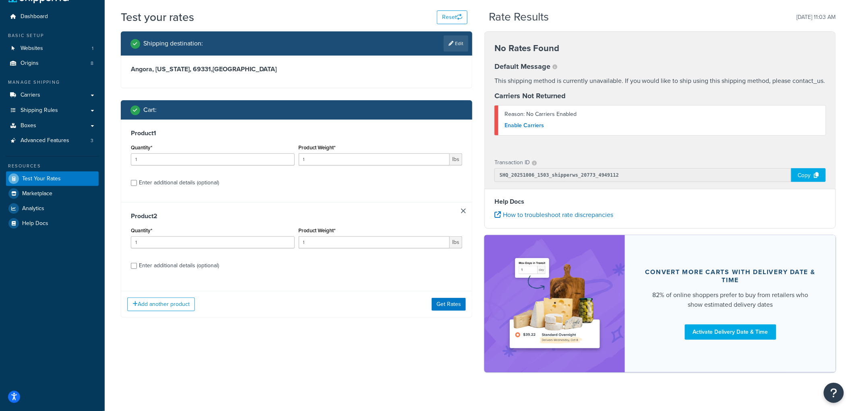
scroll to position [30, 0]
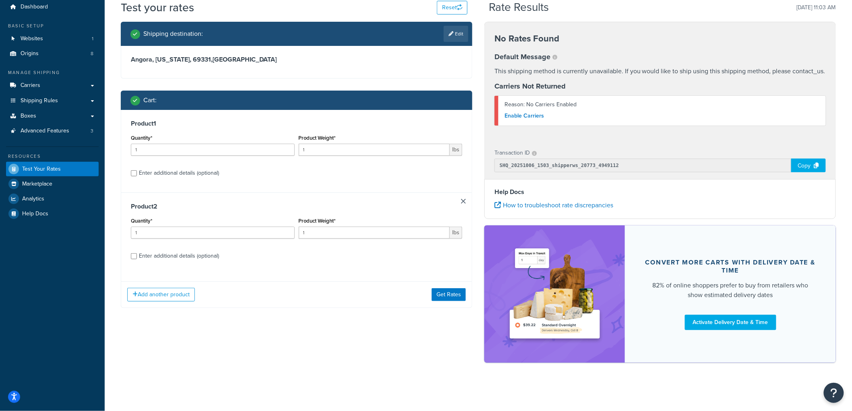
click at [178, 176] on div "Enter additional details (optional)" at bounding box center [179, 172] width 80 height 11
click at [137, 176] on input "Enter additional details (optional)" at bounding box center [134, 173] width 6 height 6
checkbox input "true"
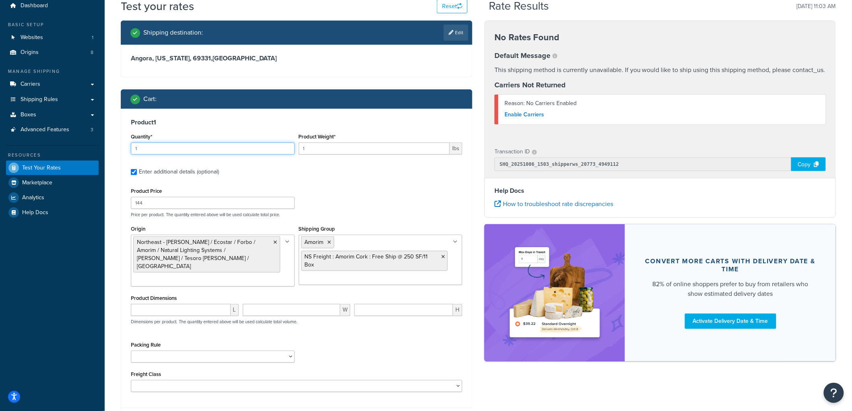
drag, startPoint x: 155, startPoint y: 146, endPoint x: 118, endPoint y: 150, distance: 37.3
click at [118, 150] on div "Shipping destination : Edit Angora, Nebraska, 69331 , United States Cart : Prod…" at bounding box center [297, 382] width 364 height 722
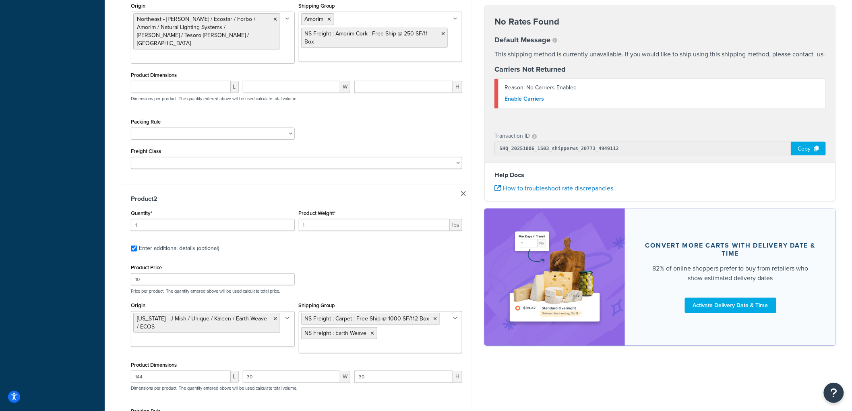
scroll to position [254, 0]
click at [150, 218] on input "1" at bounding box center [213, 224] width 164 height 12
type input "115"
click at [331, 219] on input "1" at bounding box center [374, 224] width 151 height 12
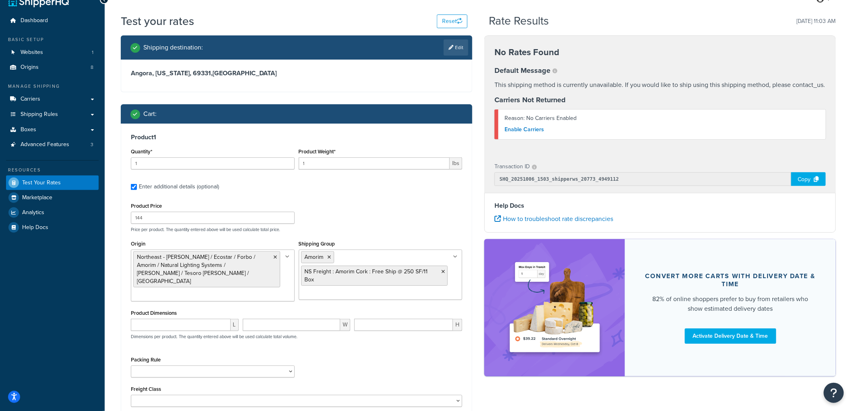
scroll to position [0, 0]
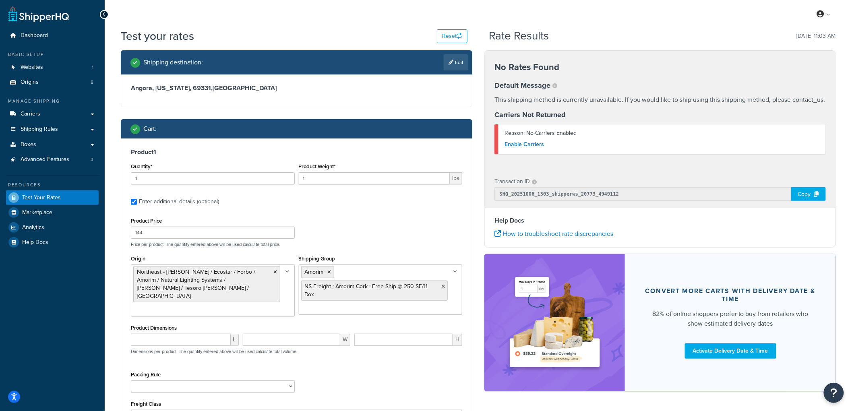
type input "13"
click at [179, 179] on input "1" at bounding box center [213, 178] width 164 height 12
type input "12"
click at [317, 176] on input "1" at bounding box center [374, 178] width 151 height 12
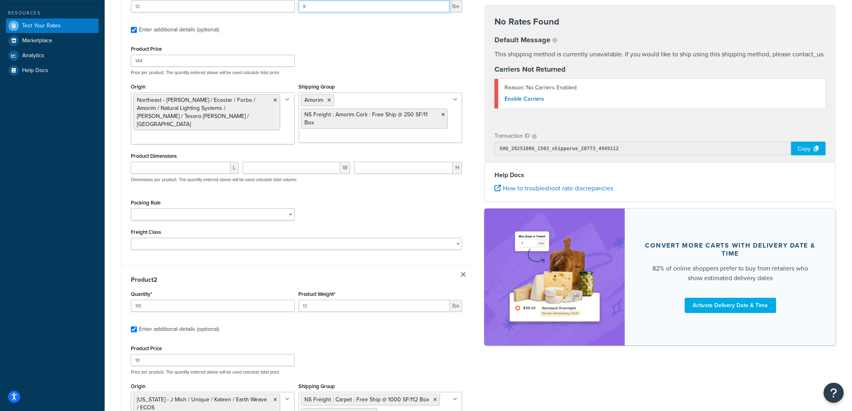
scroll to position [358, 0]
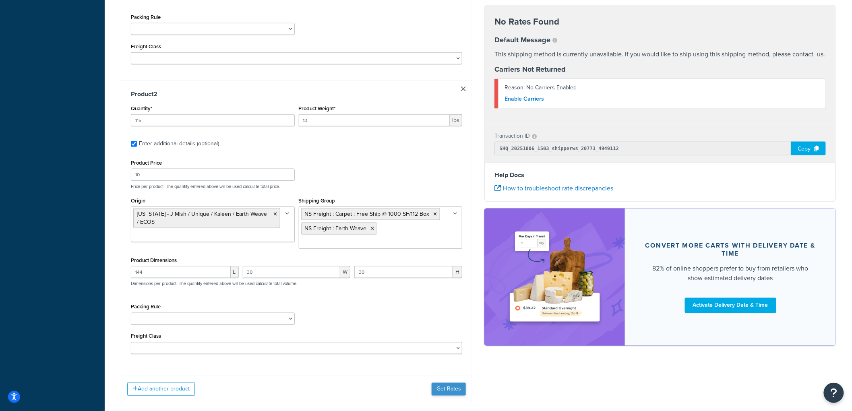
type input "9"
click at [449, 383] on button "Get Rates" at bounding box center [449, 389] width 34 height 13
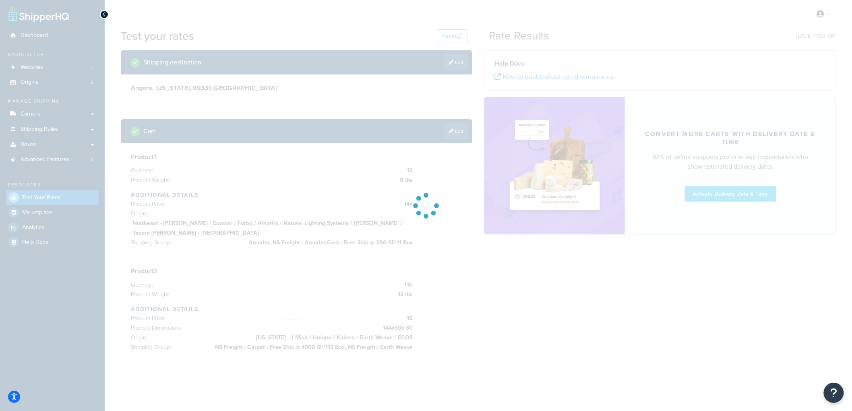
scroll to position [0, 0]
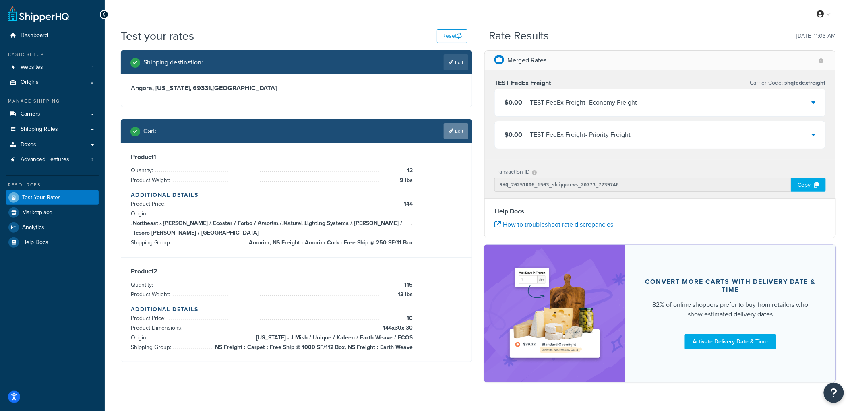
click at [455, 127] on link "Edit" at bounding box center [456, 131] width 25 height 16
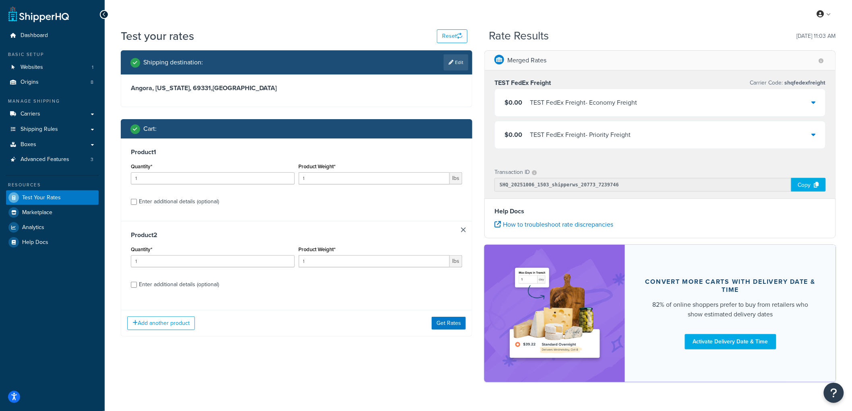
click at [167, 199] on div "Enter additional details (optional)" at bounding box center [179, 201] width 80 height 11
click at [137, 199] on input "Enter additional details (optional)" at bounding box center [134, 202] width 6 height 6
checkbox input "true"
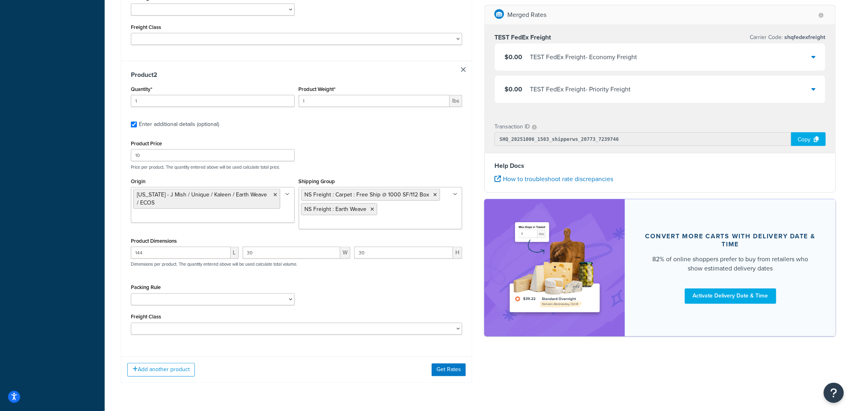
scroll to position [387, 0]
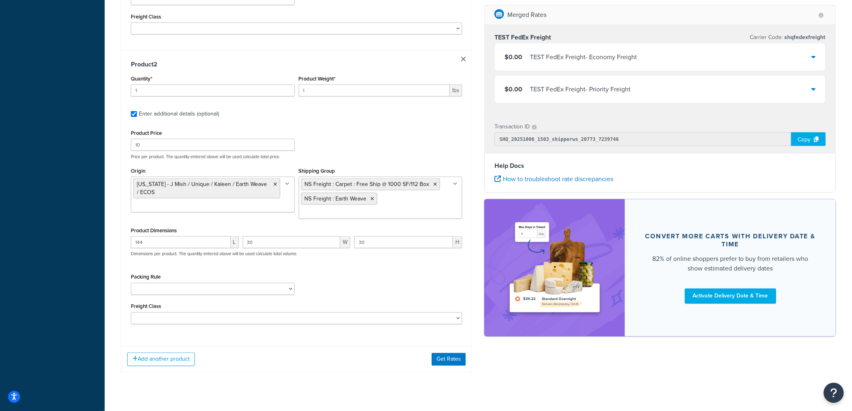
click at [478, 118] on div "Merged Rates TEST FedEx Freight Carrier Code: shqfedexfreight $0.00 TEST FedEx …" at bounding box center [660, 175] width 364 height 340
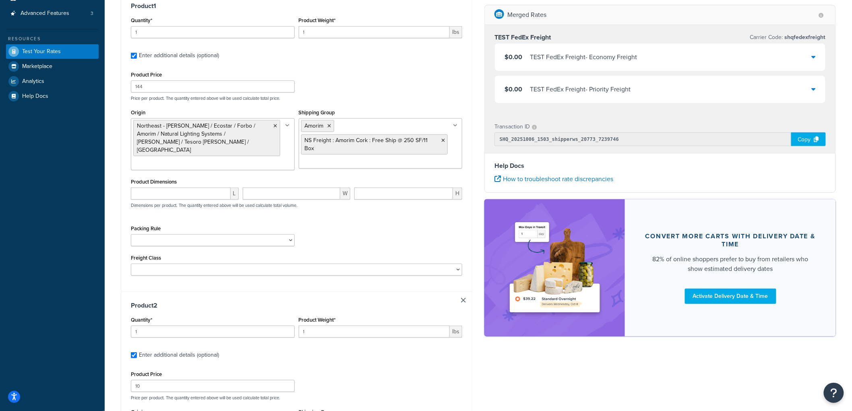
scroll to position [119, 0]
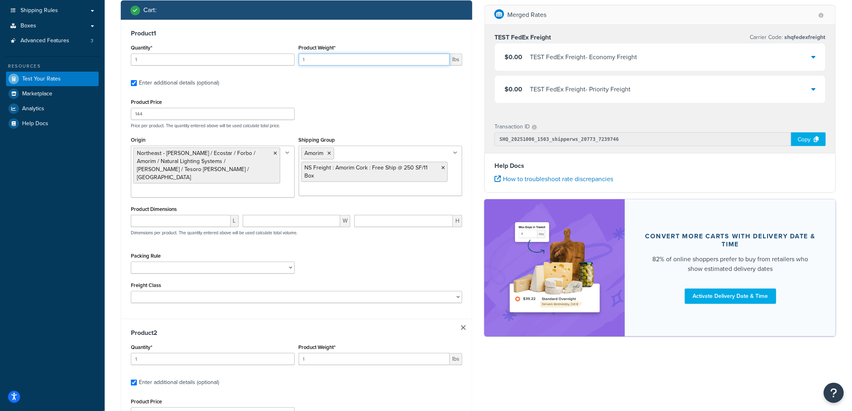
drag, startPoint x: 334, startPoint y: 56, endPoint x: 287, endPoint y: 60, distance: 46.8
click at [287, 60] on div "Quantity* 1 Product Weight* 1 lbs" at bounding box center [296, 56] width 335 height 29
type input "2"
click at [166, 61] on input "1" at bounding box center [213, 60] width 164 height 12
type input "12"
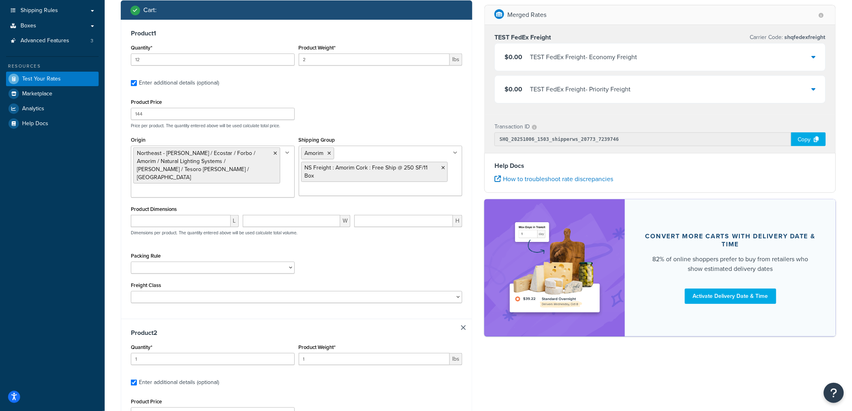
click at [111, 51] on div "Test your rates Reset Rate Results 10/06/2025, 11:03 AM Shipping destination : …" at bounding box center [478, 291] width 747 height 764
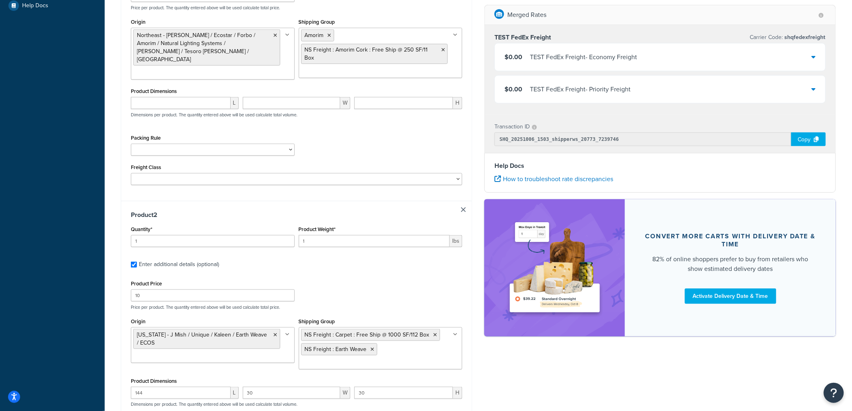
scroll to position [253, 0]
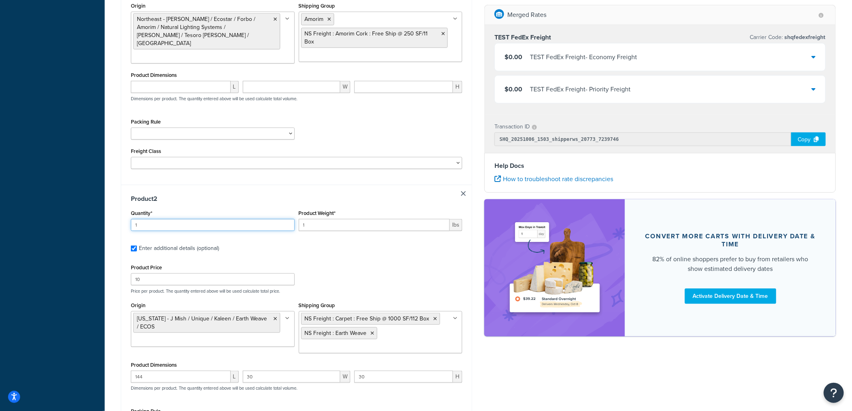
click at [175, 219] on input "1" at bounding box center [213, 225] width 164 height 12
type input "115"
click at [357, 219] on input "1" at bounding box center [374, 225] width 151 height 12
type input "10"
click at [114, 190] on div "Test your rates Reset Rate Results 10/06/2025, 11:03 AM Shipping destination : …" at bounding box center [478, 157] width 747 height 764
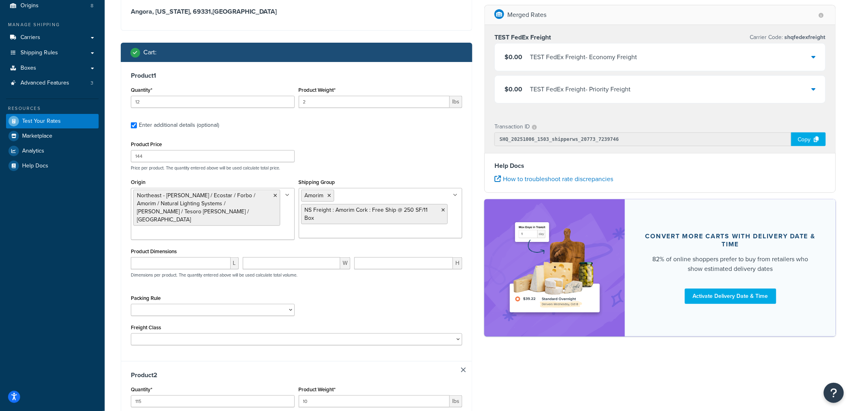
scroll to position [74, 0]
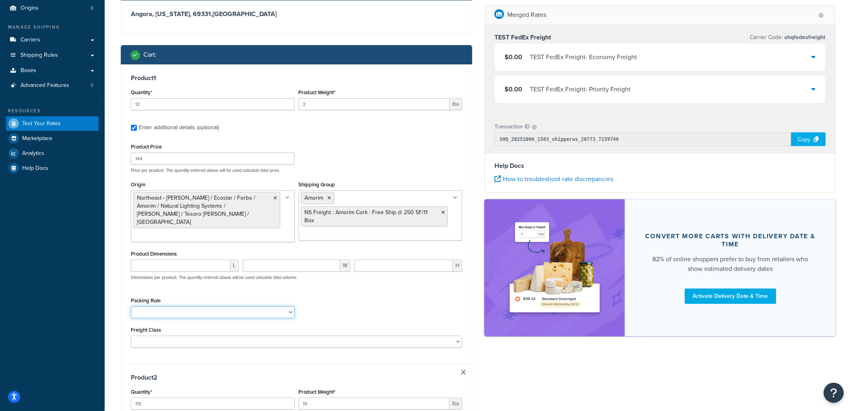
click at [248, 306] on select "1-GAL PAINT CAN PACKING RULE 1-GAL PAINT PLASTIC PACKING RULE 1-QUART PAINT CAN…" at bounding box center [213, 312] width 164 height 12
click at [110, 238] on div "Test your rates Reset Rate Results 10/06/2025, 11:03 AM Shipping destination : …" at bounding box center [478, 336] width 747 height 764
click at [111, 242] on div "Test your rates Reset Rate Results 10/06/2025, 11:03 AM Shipping destination : …" at bounding box center [478, 336] width 747 height 764
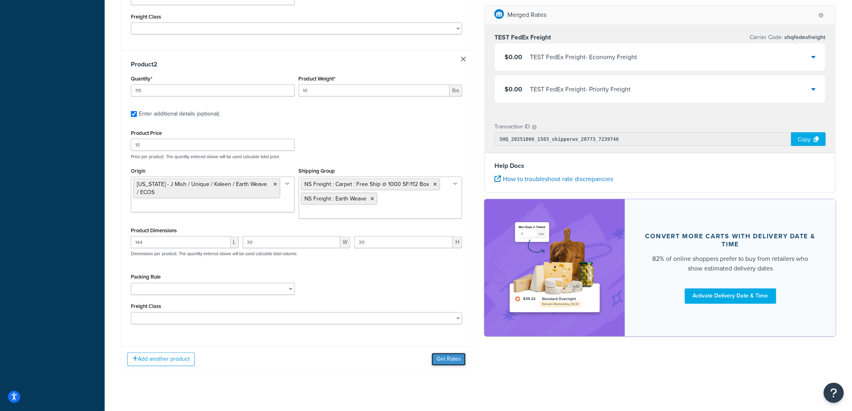
click at [453, 353] on button "Get Rates" at bounding box center [449, 359] width 34 height 13
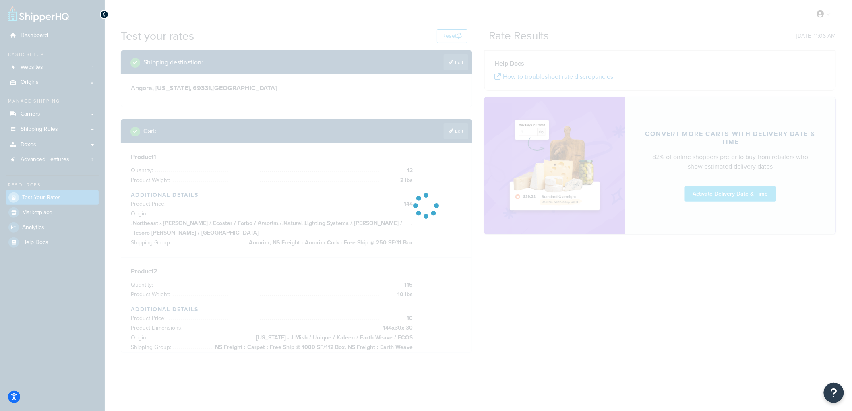
scroll to position [0, 0]
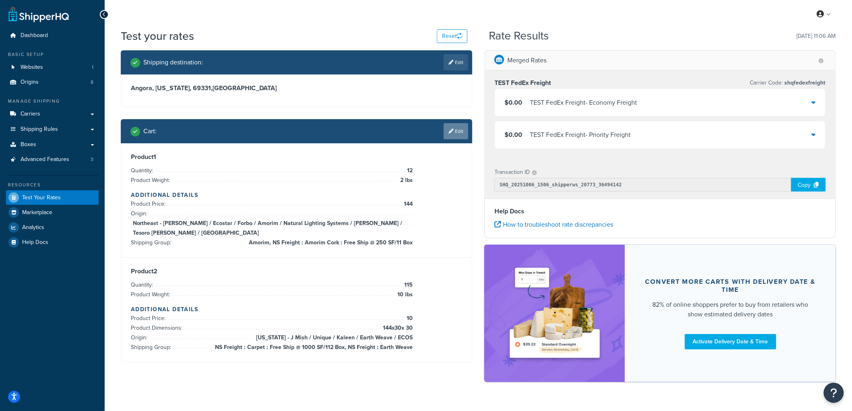
click at [462, 138] on link "Edit" at bounding box center [456, 131] width 25 height 16
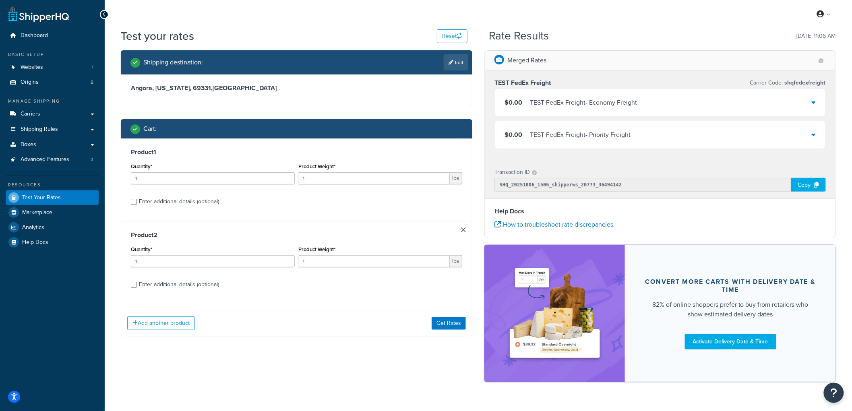
click at [189, 201] on div "Enter additional details (optional)" at bounding box center [179, 201] width 80 height 11
click at [137, 201] on input "Enter additional details (optional)" at bounding box center [134, 202] width 6 height 6
checkbox input "true"
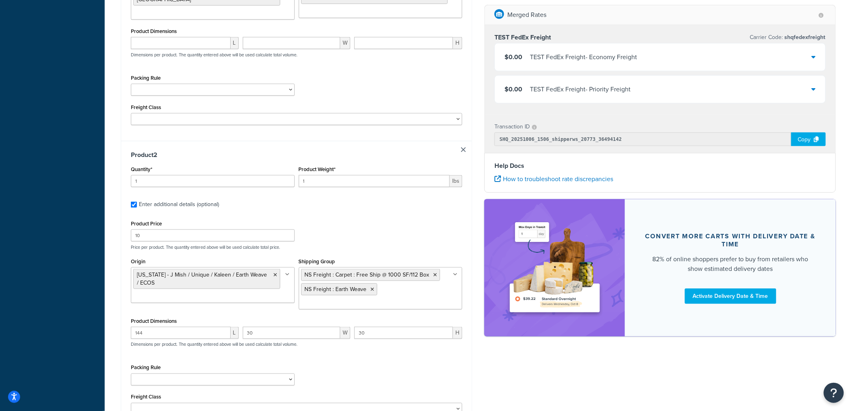
scroll to position [298, 0]
click at [198, 174] on input "1" at bounding box center [213, 180] width 164 height 12
type input "115"
drag, startPoint x: 341, startPoint y: 170, endPoint x: 250, endPoint y: 160, distance: 91.1
click at [250, 163] on div "Quantity* 115 Product Weight* 1 lbs" at bounding box center [296, 177] width 335 height 29
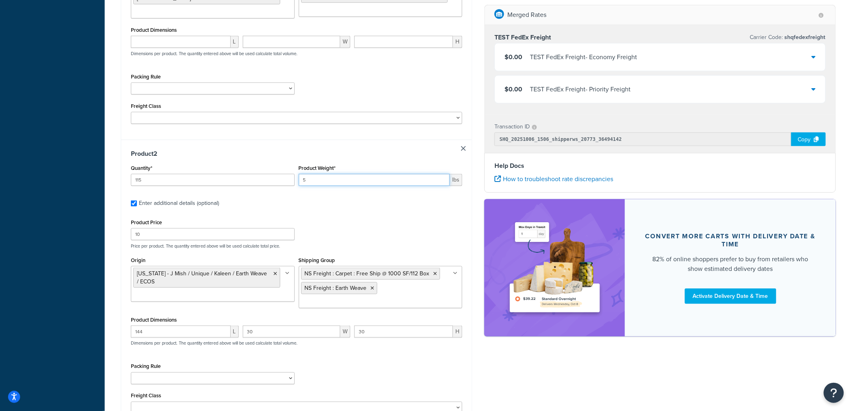
type input "5"
click at [112, 170] on div "Test your rates Reset Rate Results 10/06/2025, 11:06 AM Shipping destination : …" at bounding box center [478, 112] width 747 height 764
click at [110, 142] on div "Test your rates Reset Rate Results 10/06/2025, 11:06 AM Shipping destination : …" at bounding box center [478, 112] width 747 height 764
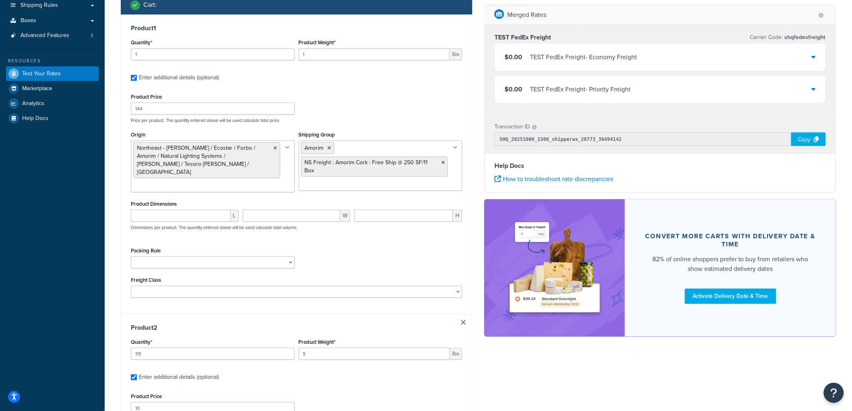
scroll to position [119, 0]
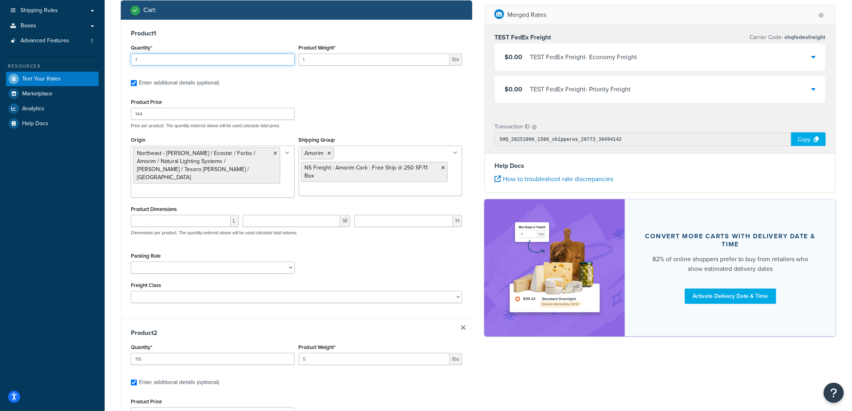
drag, startPoint x: 178, startPoint y: 60, endPoint x: 87, endPoint y: 54, distance: 91.1
click at [87, 54] on div "Dashboard Basic Setup Websites 1 Origins 8 Manage Shipping Carriers Carriers Al…" at bounding box center [426, 287] width 852 height 812
type input "12"
click at [319, 57] on input "1" at bounding box center [374, 60] width 151 height 12
drag, startPoint x: 316, startPoint y: 60, endPoint x: 301, endPoint y: 54, distance: 16.8
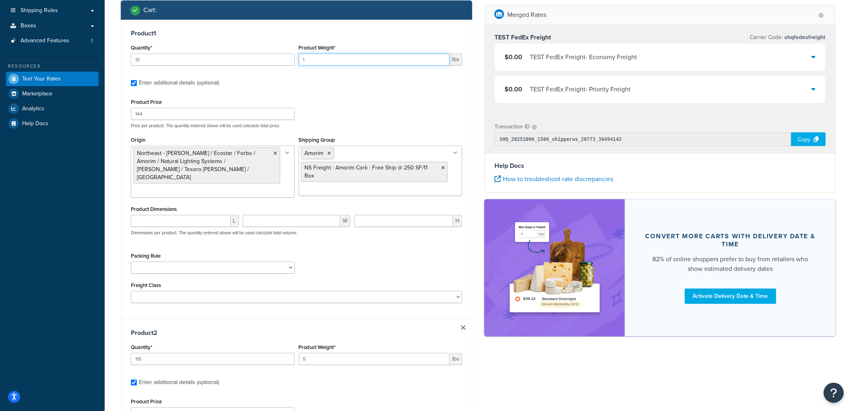
click at [301, 54] on input "1" at bounding box center [374, 60] width 151 height 12
type input "2"
click at [263, 61] on input "12" at bounding box center [213, 60] width 164 height 12
type input "12"
click at [115, 114] on div "Shipping destination : Edit Angora, Nebraska, 69331 , United States Cart : Prod…" at bounding box center [297, 293] width 364 height 722
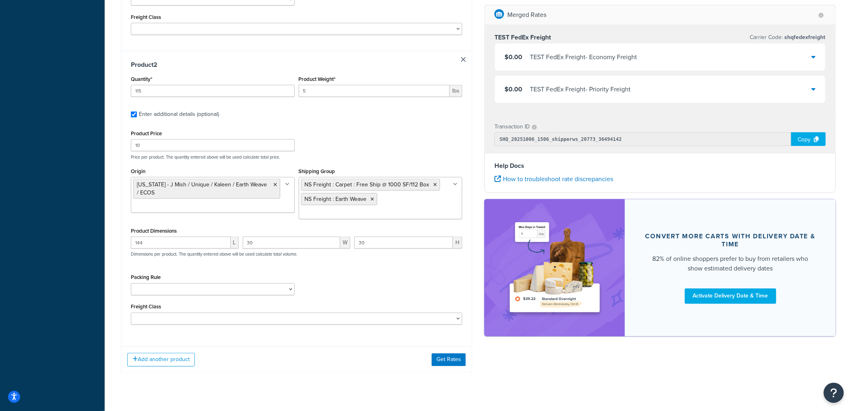
scroll to position [387, 0]
click at [450, 353] on button "Get Rates" at bounding box center [449, 359] width 34 height 13
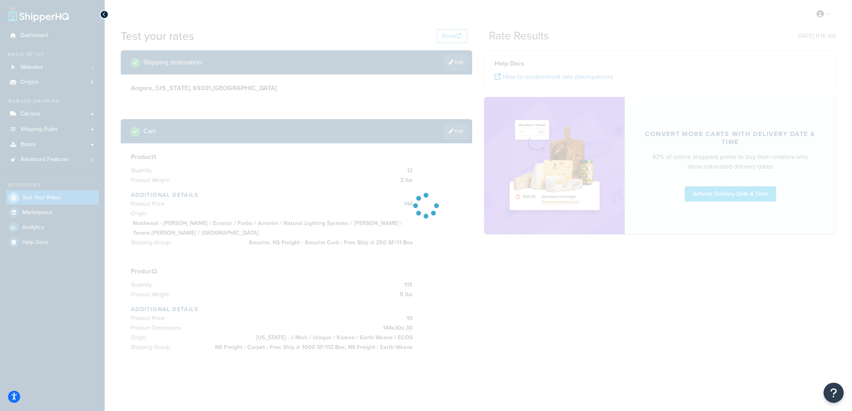
scroll to position [0, 0]
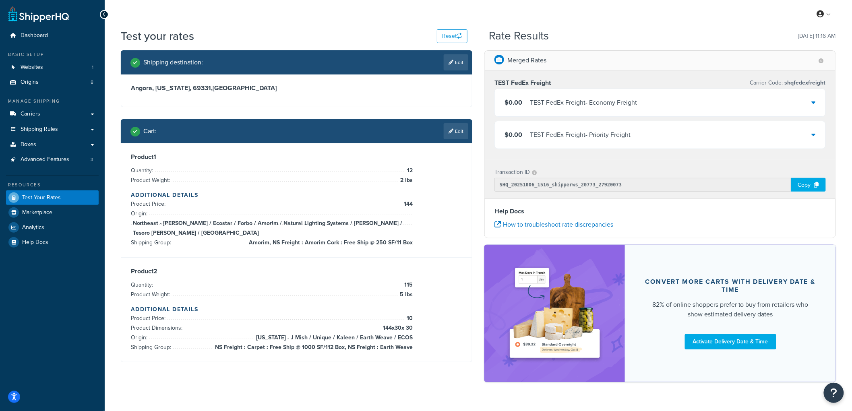
click at [533, 105] on div "TEST FedEx Freight - Economy Freight" at bounding box center [583, 102] width 107 height 11
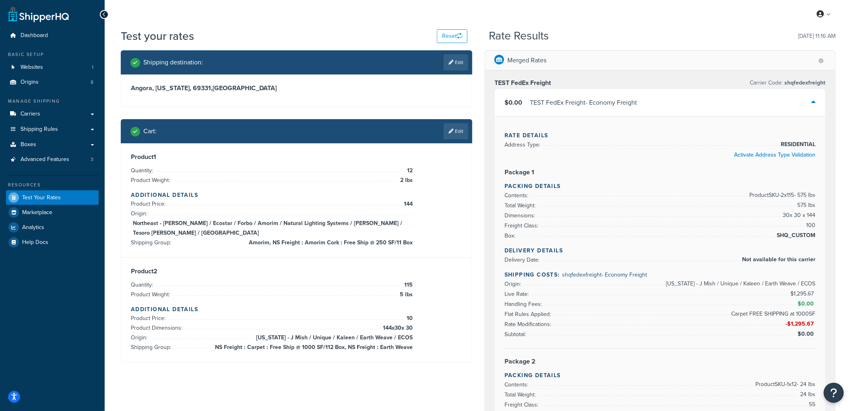
click at [533, 102] on div "TEST FedEx Freight - Economy Freight" at bounding box center [583, 102] width 107 height 11
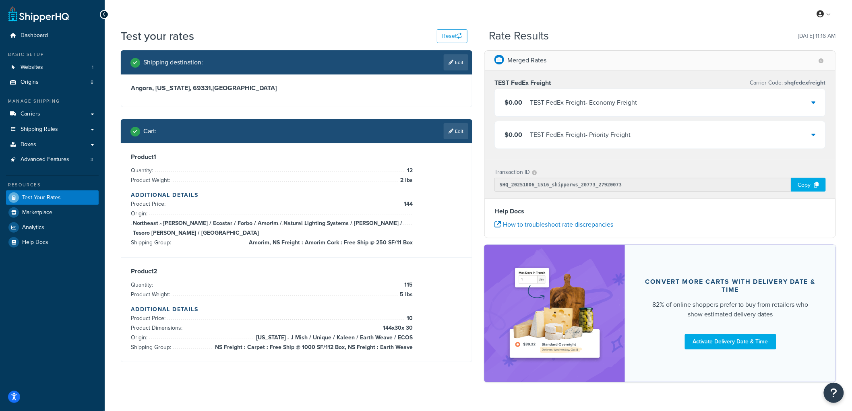
scroll to position [19, 0]
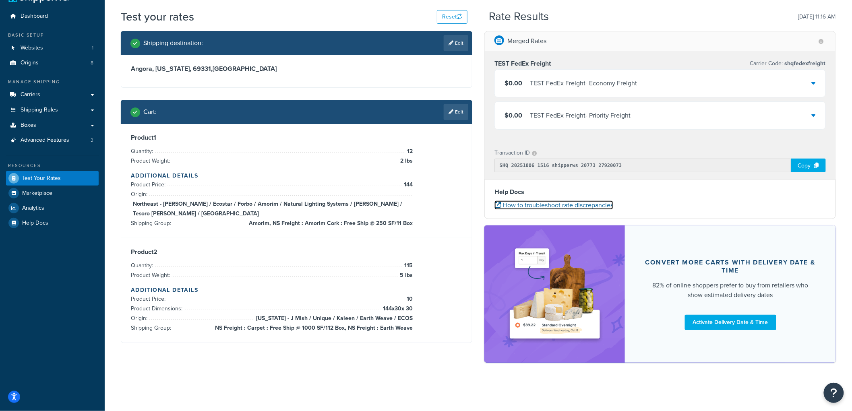
click at [556, 208] on link "How to troubleshoot rate discrepancies" at bounding box center [553, 205] width 119 height 9
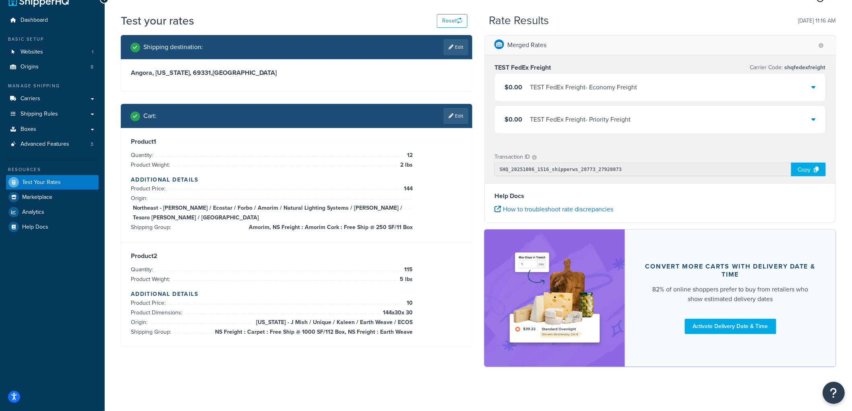
click at [835, 390] on icon "Open Resource Center" at bounding box center [834, 392] width 8 height 11
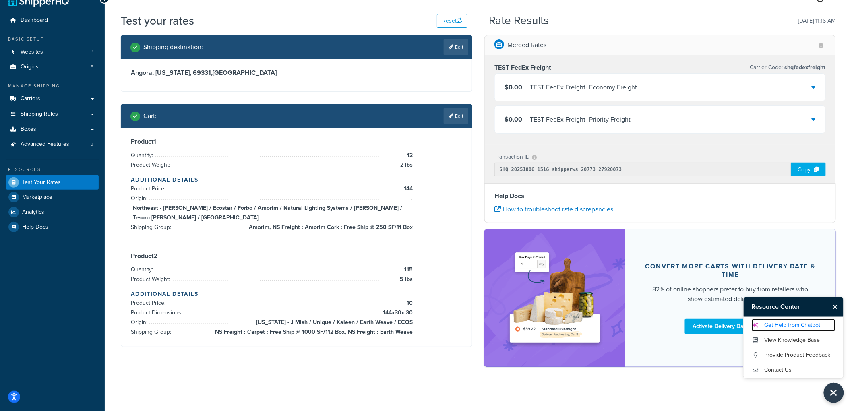
click at [807, 326] on link "Get Help from Chatbot" at bounding box center [794, 325] width 84 height 13
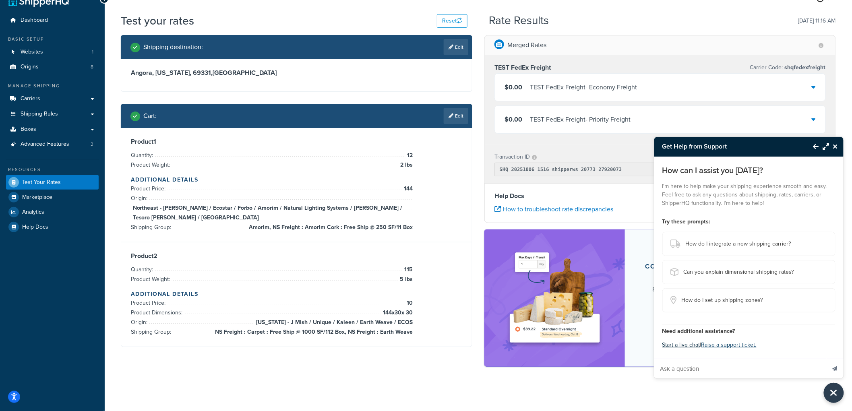
click at [672, 345] on button "Start a live chat" at bounding box center [681, 344] width 38 height 11
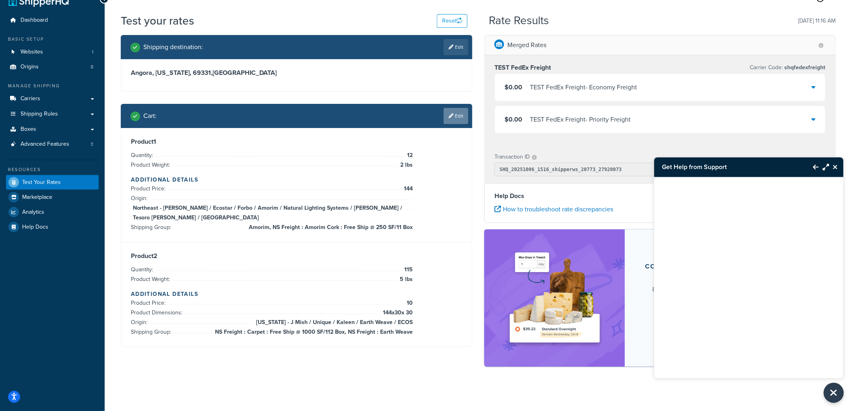
click at [456, 116] on link "Edit" at bounding box center [456, 116] width 25 height 16
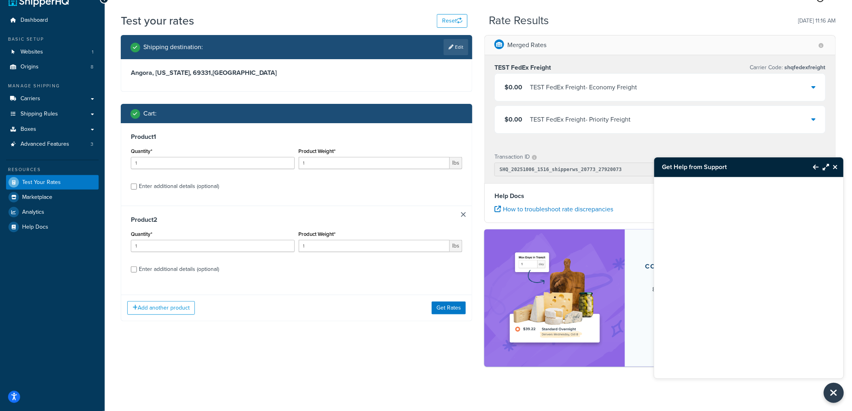
click at [189, 188] on div "Enter additional details (optional)" at bounding box center [179, 186] width 80 height 11
click at [137, 188] on input "Enter additional details (optional)" at bounding box center [134, 187] width 6 height 6
checkbox input "true"
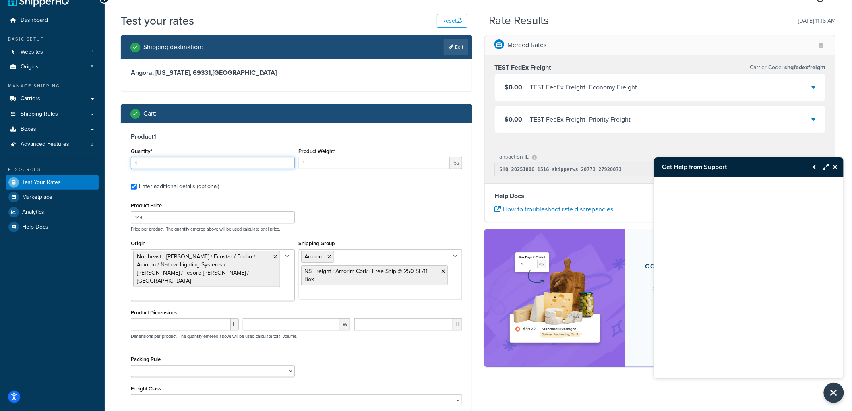
click at [160, 162] on input "1" at bounding box center [213, 163] width 164 height 12
type input "13"
click at [320, 166] on input "1" at bounding box center [374, 163] width 151 height 12
type input "2"
click at [113, 135] on div "Test your rates Reset Rate Results 10/06/2025, 11:16 AM Shipping destination : …" at bounding box center [478, 395] width 747 height 764
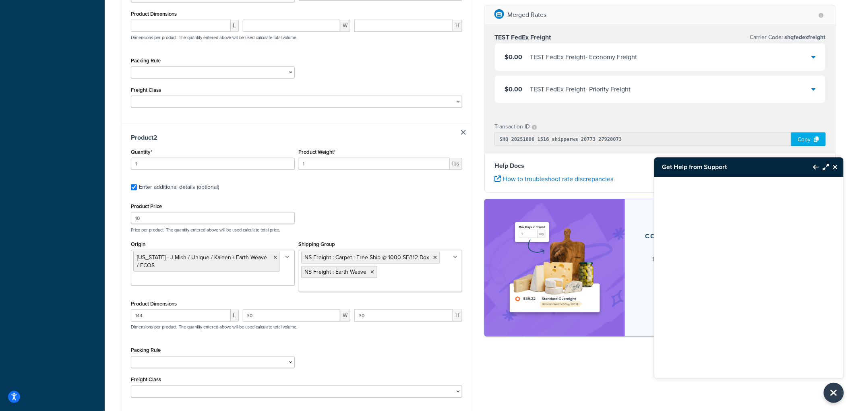
scroll to position [329, 0]
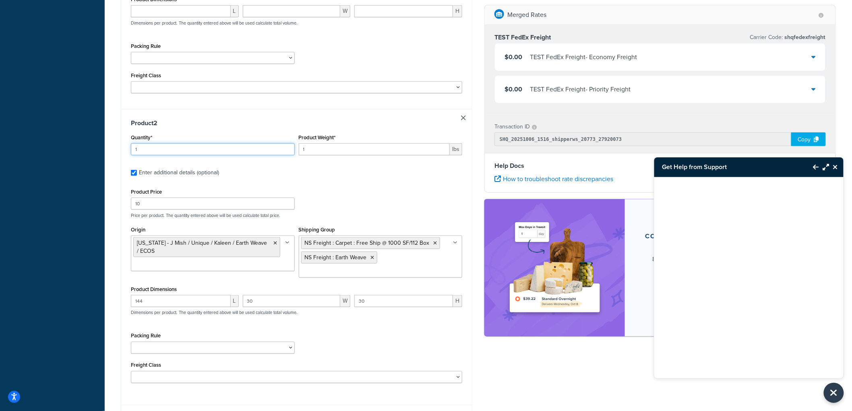
drag, startPoint x: 135, startPoint y: 139, endPoint x: 108, endPoint y: 139, distance: 27.4
click at [108, 139] on div "Test your rates Reset Rate Results 10/06/2025, 11:16 AM Shipping destination : …" at bounding box center [478, 82] width 747 height 764
type input "115"
drag, startPoint x: 352, startPoint y: 138, endPoint x: 283, endPoint y: 128, distance: 70.0
click at [283, 132] on div "Quantity* 115 Product Weight* 1 lbs" at bounding box center [296, 146] width 335 height 29
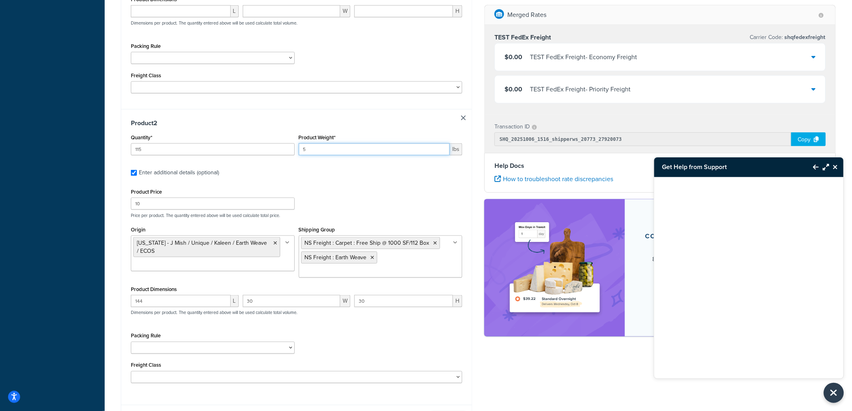
type input "5"
click at [451, 411] on button "Get Rates" at bounding box center [449, 418] width 34 height 13
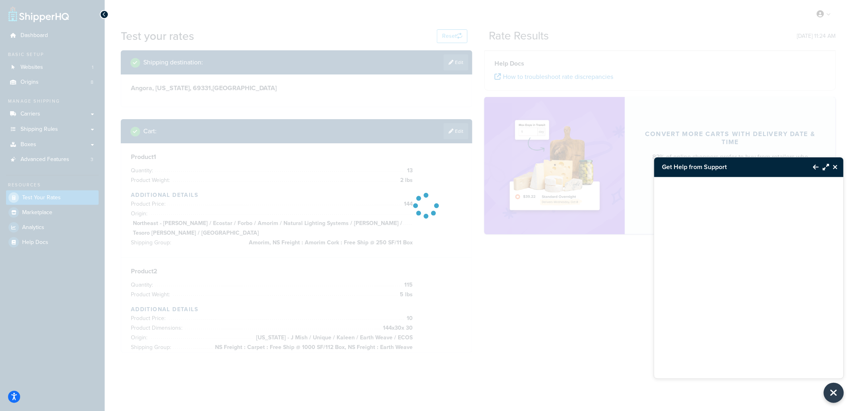
scroll to position [0, 0]
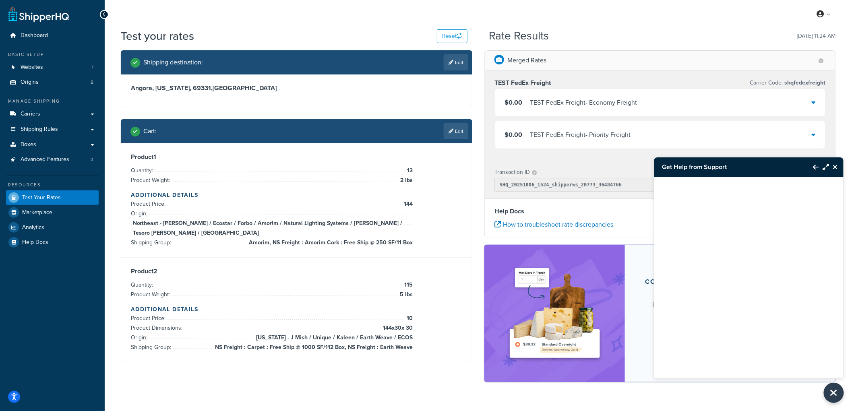
click at [825, 167] on icon "Maximize Resource Center" at bounding box center [826, 167] width 6 height 6
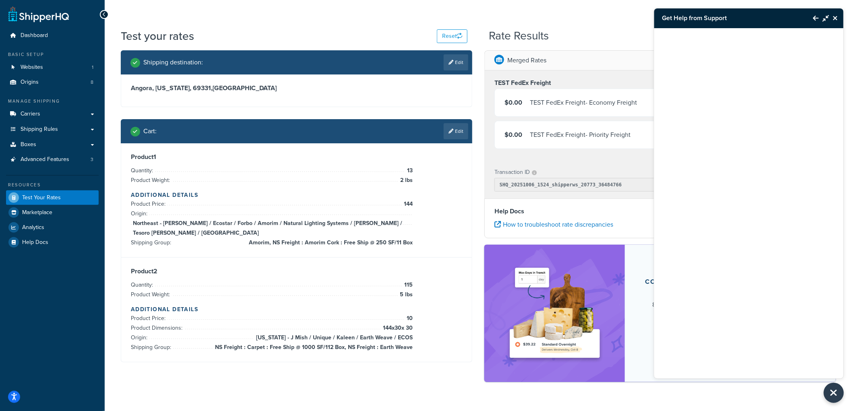
click at [826, 21] on icon "Minimize Resource Center" at bounding box center [826, 18] width 6 height 6
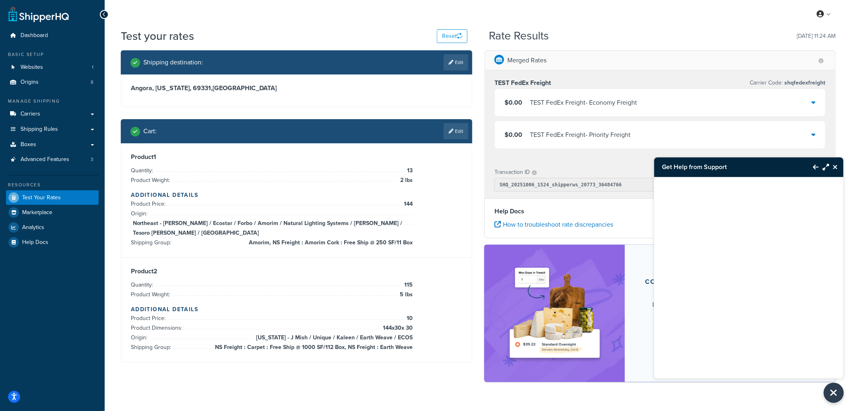
click at [835, 167] on icon "Close Resource Center" at bounding box center [835, 167] width 5 height 6
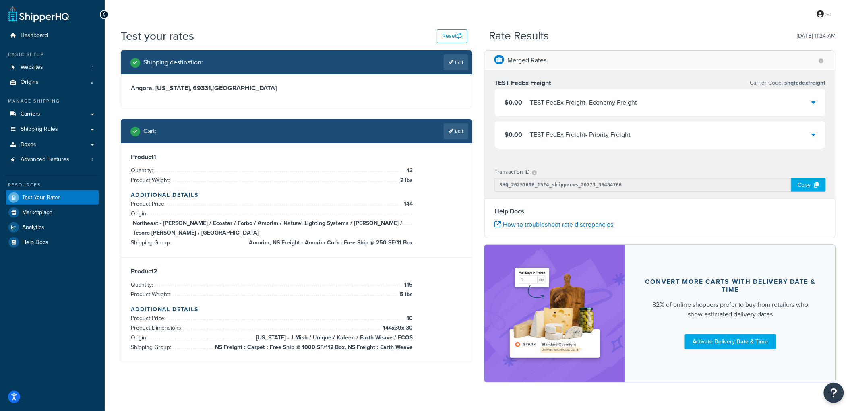
click at [846, 177] on div "Test your rates Reset Rate Results 10/06/2025, 11:24 AM Shipping destination : …" at bounding box center [478, 219] width 747 height 382
click at [833, 392] on icon "Open Resource Center" at bounding box center [834, 392] width 8 height 11
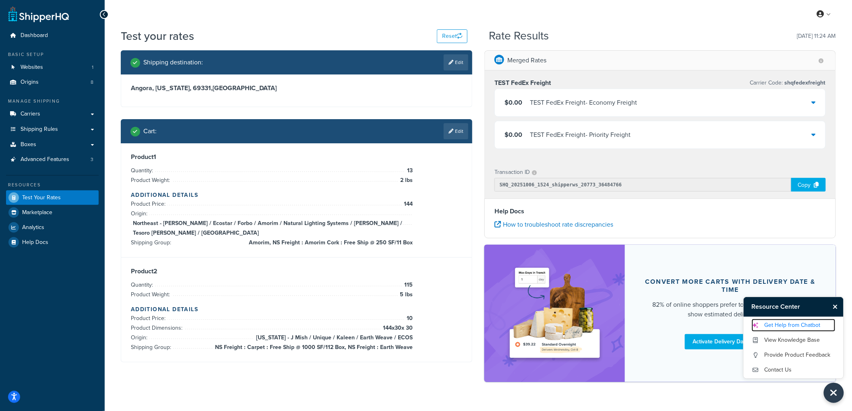
click at [789, 325] on link "Get Help from Chatbot" at bounding box center [794, 325] width 84 height 13
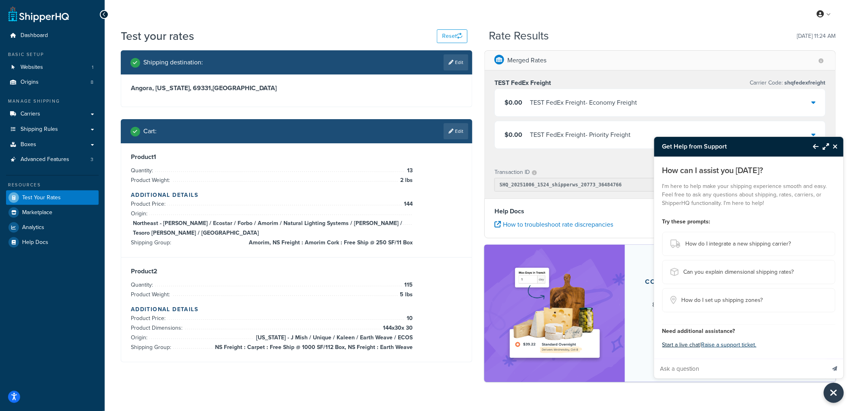
click at [691, 342] on button "Start a live chat" at bounding box center [681, 344] width 38 height 11
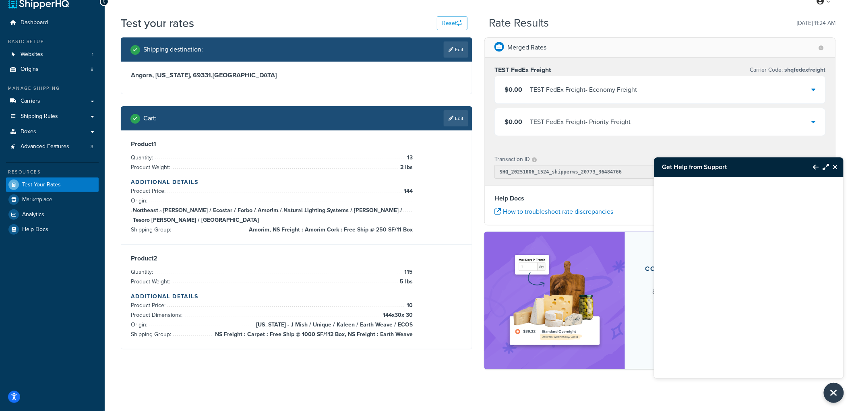
scroll to position [19, 0]
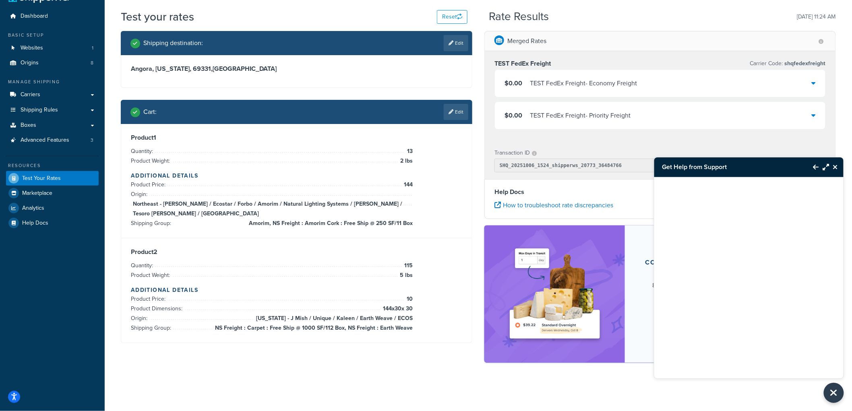
click at [834, 167] on icon "Close Resource Center" at bounding box center [835, 167] width 5 height 6
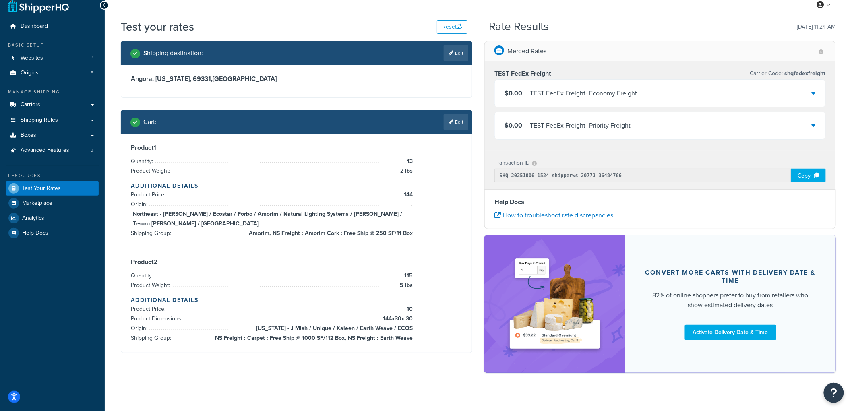
scroll to position [0, 0]
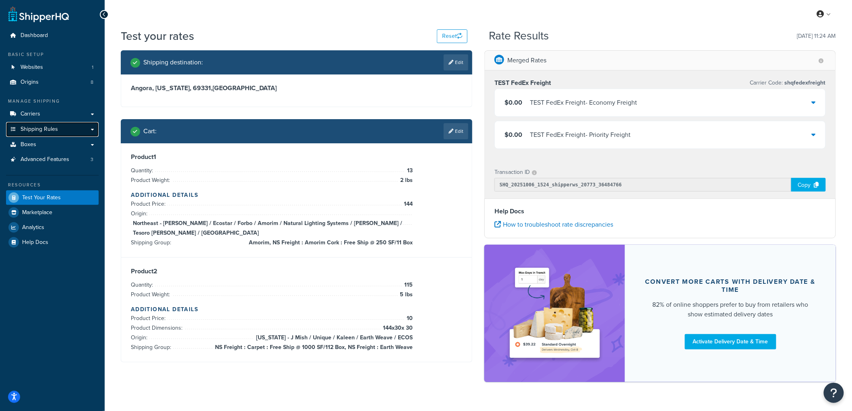
click at [47, 127] on span "Shipping Rules" at bounding box center [39, 129] width 37 height 7
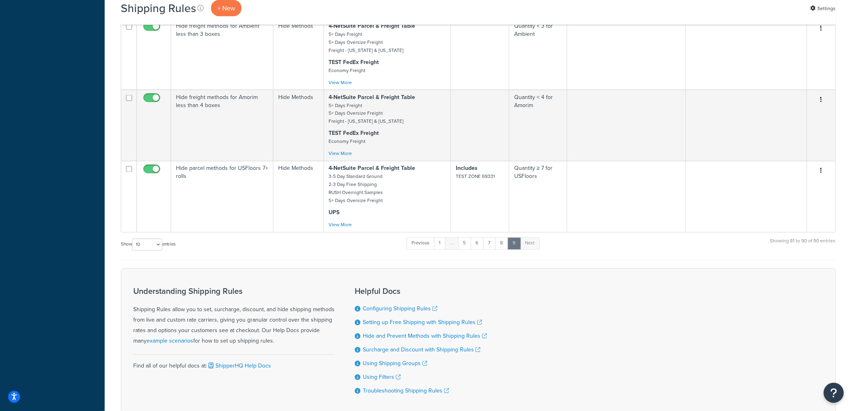
scroll to position [590, 0]
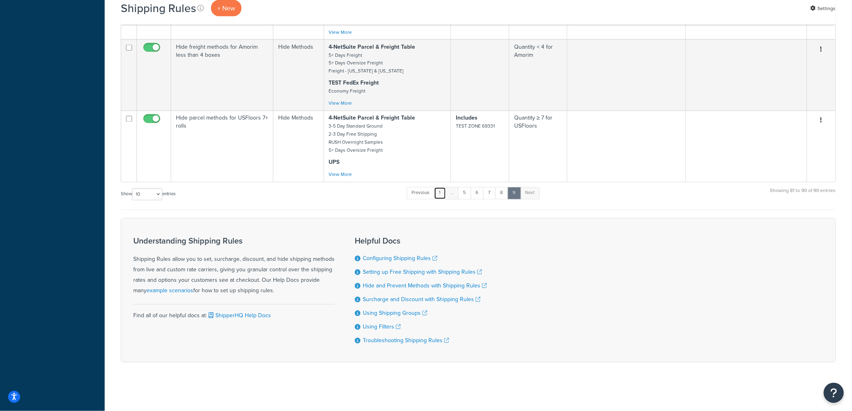
click at [439, 192] on link "1" at bounding box center [440, 193] width 12 height 12
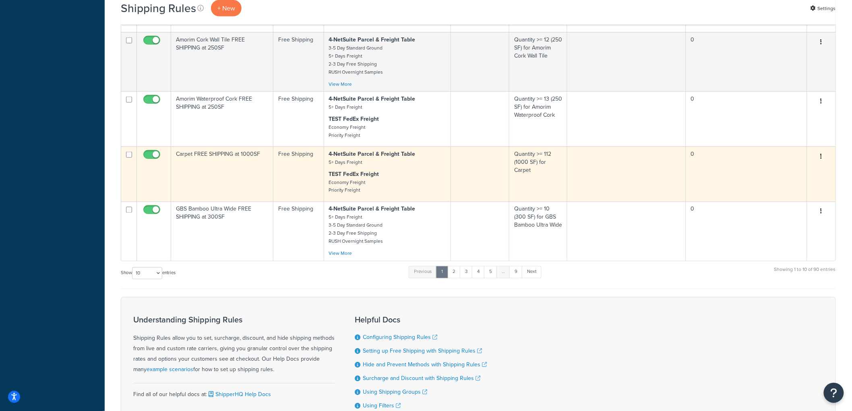
scroll to position [541, 0]
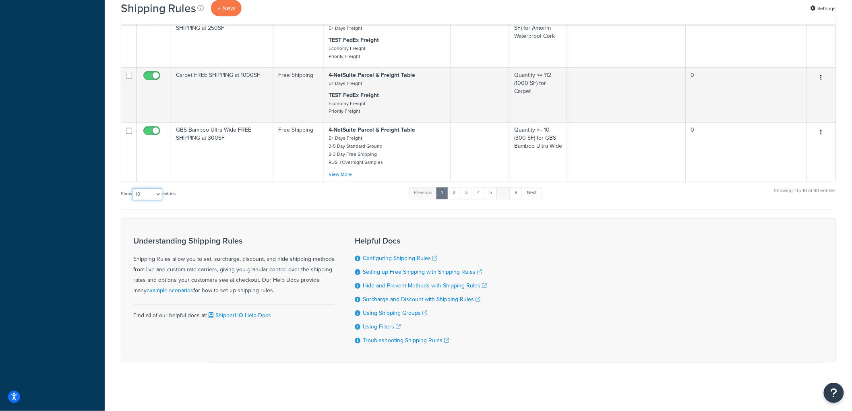
click at [155, 194] on select "10 15 25 50 100 1000" at bounding box center [147, 194] width 30 height 12
select select "100"
click at [133, 188] on select "10 15 25 50 100 1000" at bounding box center [147, 194] width 30 height 12
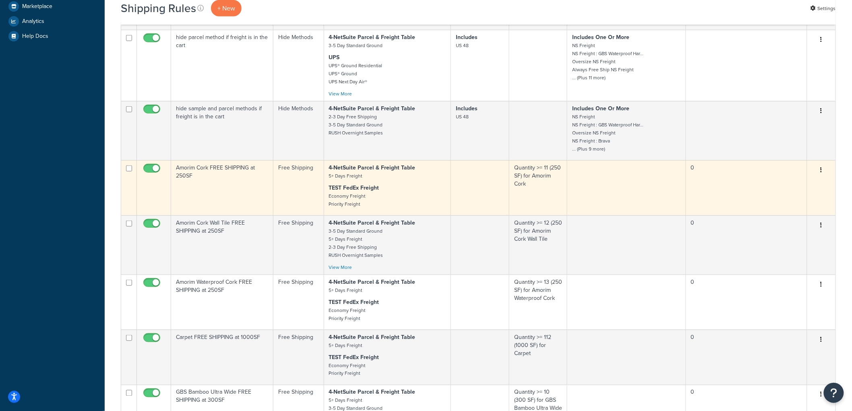
scroll to position [252, 0]
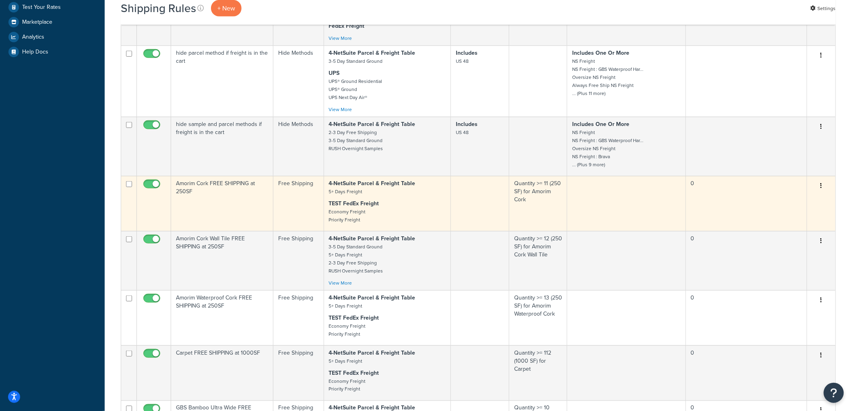
click at [215, 199] on td "Amorim Cork FREE SHIPPING at 250SF" at bounding box center [222, 203] width 102 height 55
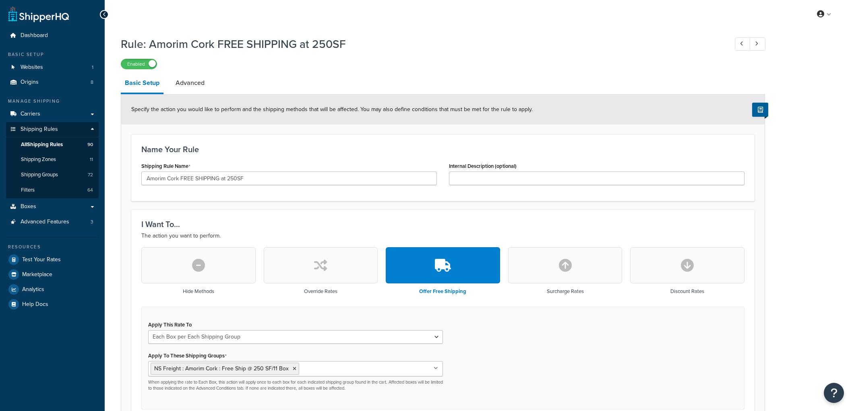
select select "BOX"
click at [191, 78] on link "Advanced" at bounding box center [190, 82] width 37 height 19
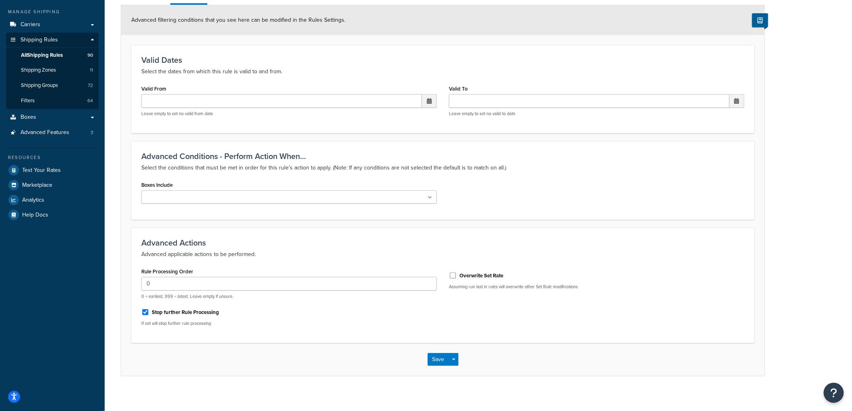
scroll to position [95, 0]
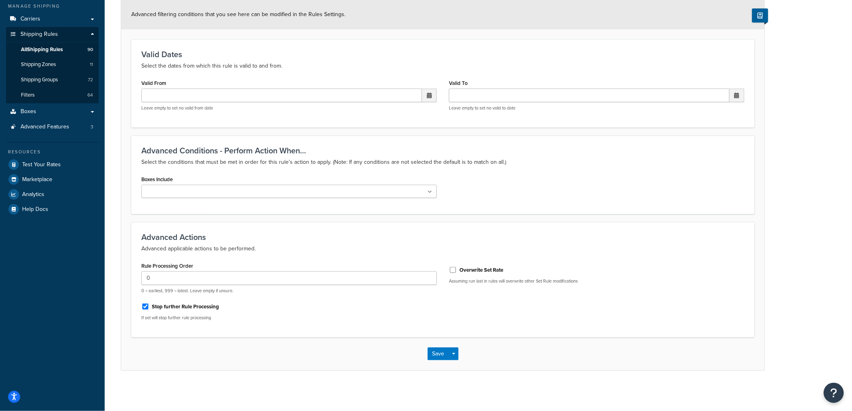
select select "BOX"
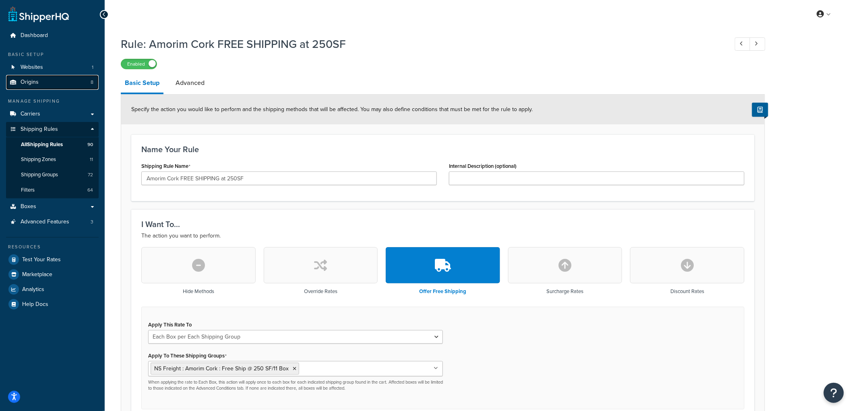
click at [55, 83] on link "Origins 8" at bounding box center [52, 82] width 93 height 15
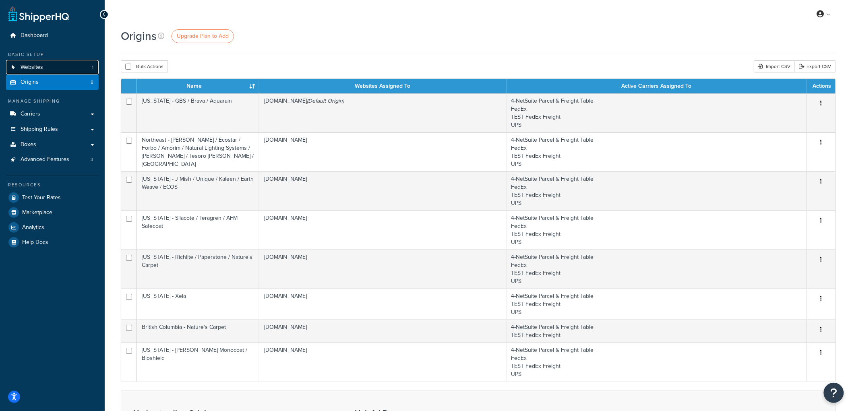
click at [50, 66] on link "Websites 1" at bounding box center [52, 67] width 93 height 15
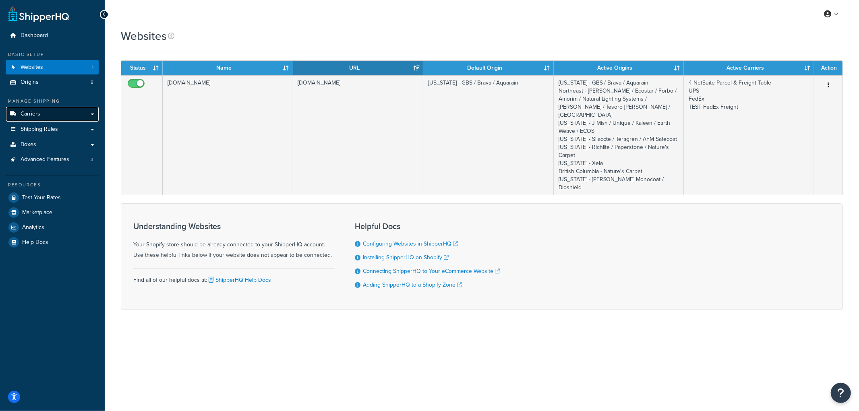
drag, startPoint x: 0, startPoint y: 0, endPoint x: 52, endPoint y: 114, distance: 125.1
click at [52, 114] on link "Carriers" at bounding box center [52, 114] width 93 height 15
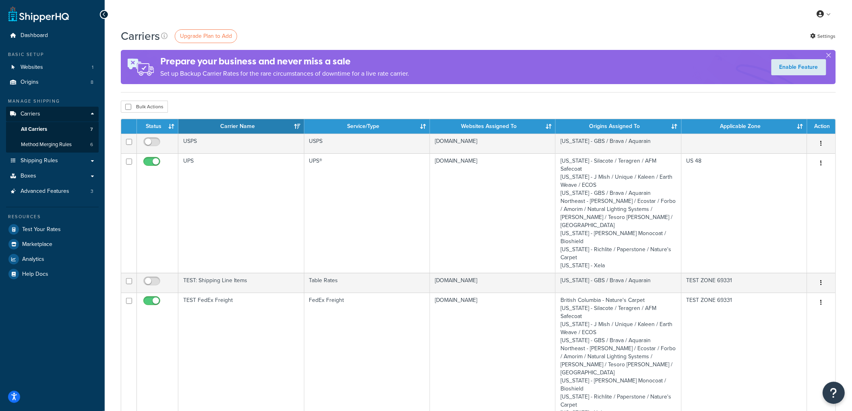
click at [839, 395] on button "Open Resource Center" at bounding box center [834, 393] width 22 height 22
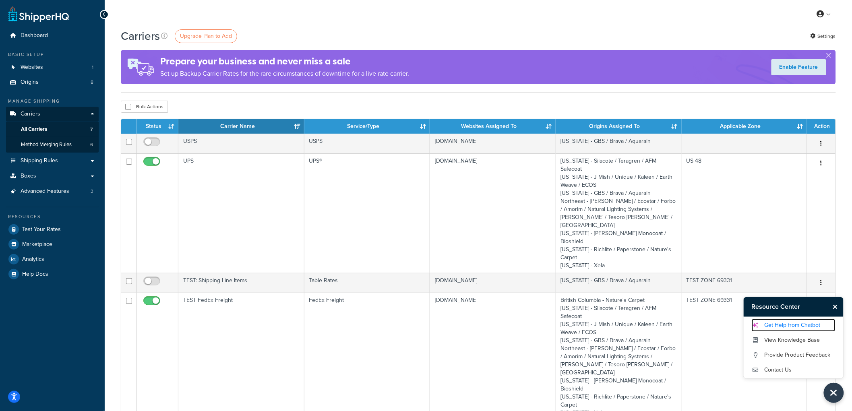
click at [795, 325] on link "Get Help from Chatbot" at bounding box center [794, 325] width 84 height 13
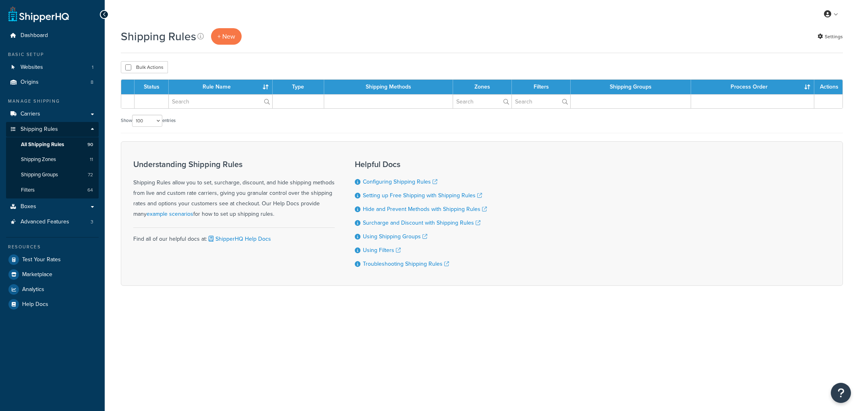
select select "100"
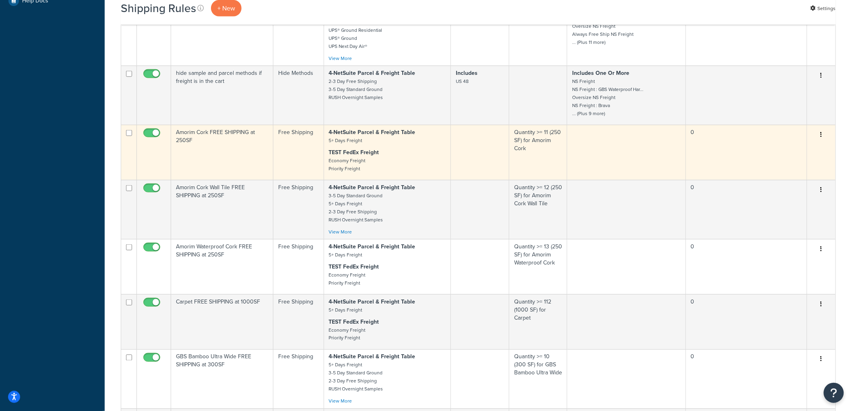
scroll to position [313, 0]
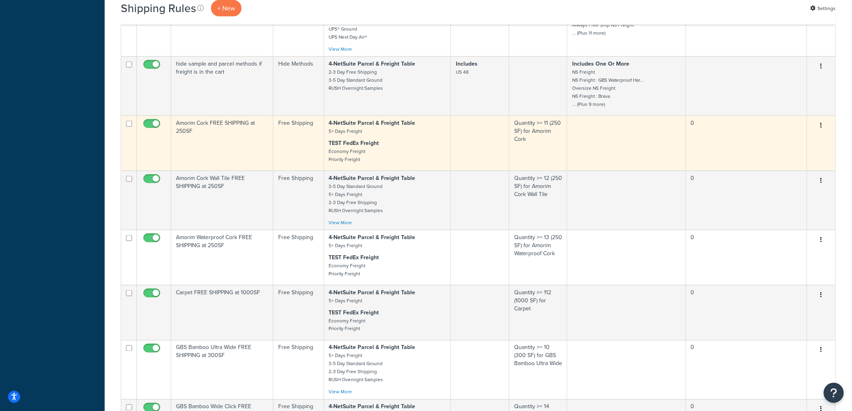
click at [260, 153] on td "Amorim Cork FREE SHIPPING at 250SF" at bounding box center [222, 143] width 102 height 55
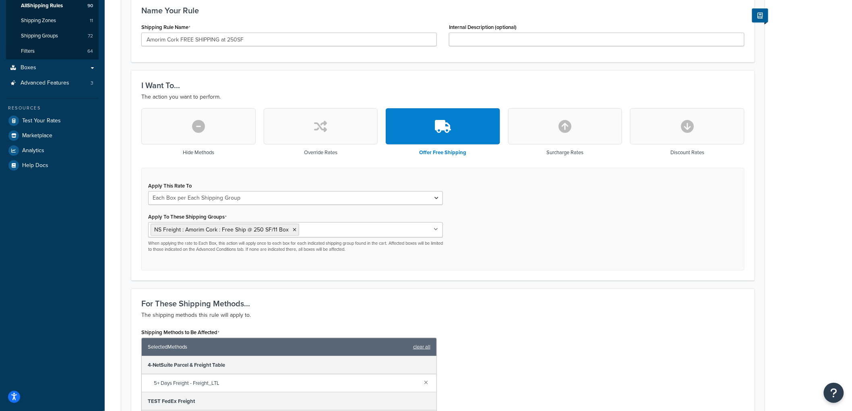
scroll to position [89, 0]
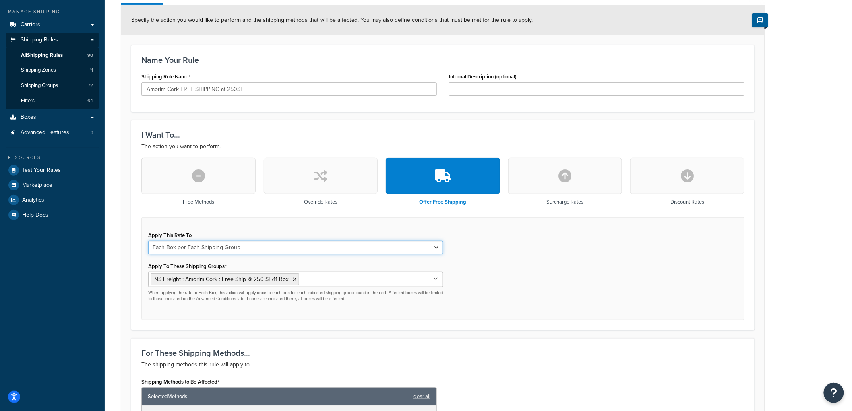
click at [243, 252] on select "Each Shipment in the Cart Each Origin in the Cart Each Shipping Group in the Ca…" at bounding box center [295, 248] width 295 height 14
select select "SHIPPING_GROUP"
click at [148, 241] on select "Each Shipment in the Cart Each Origin in the Cart Each Shipping Group in the Ca…" at bounding box center [295, 248] width 295 height 14
click at [130, 232] on form "Specify the action you would like to perform and the shipping methods that will…" at bounding box center [442, 353] width 643 height 697
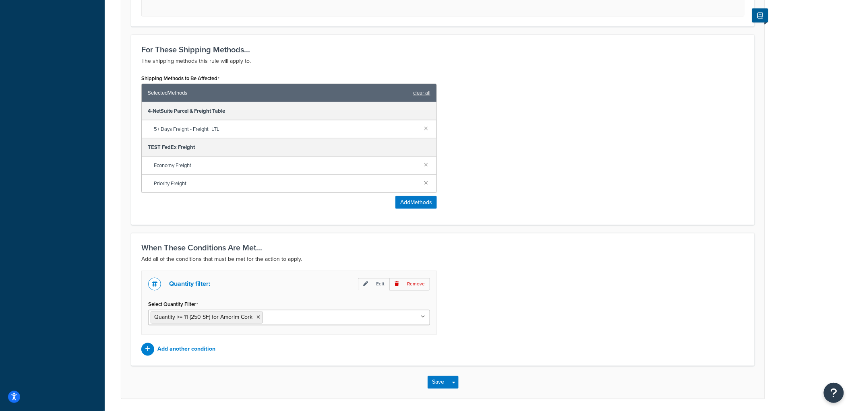
scroll to position [378, 0]
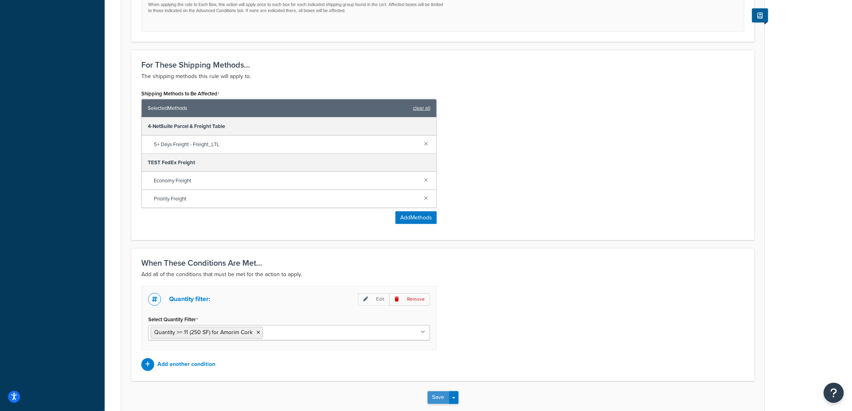
click at [431, 399] on button "Save" at bounding box center [439, 397] width 22 height 13
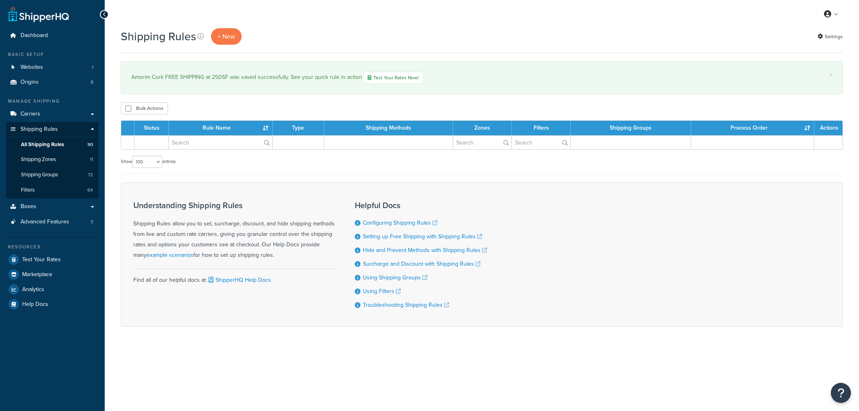
select select "100"
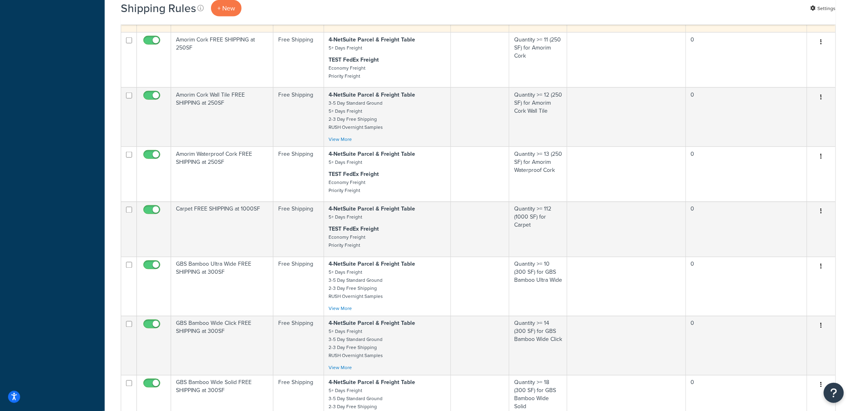
scroll to position [447, 0]
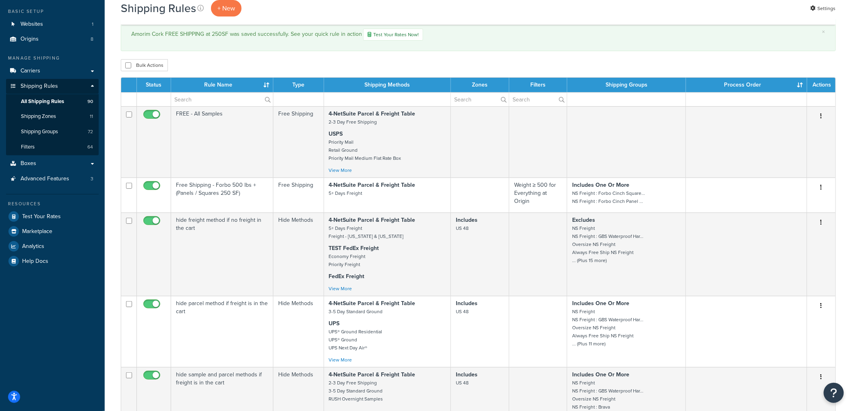
scroll to position [0, 0]
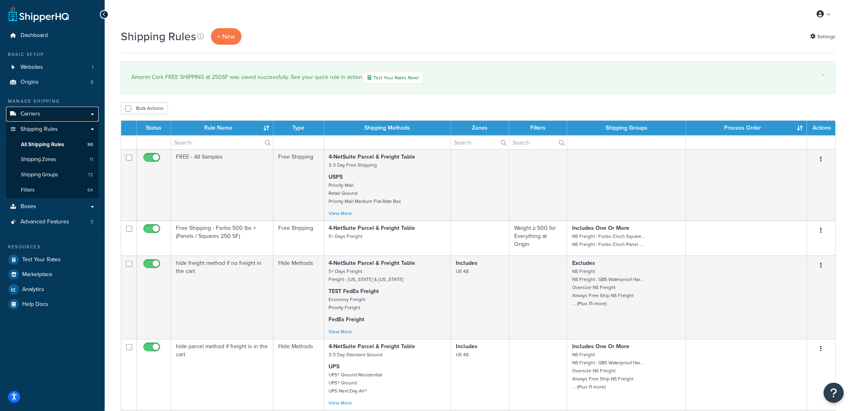
click at [61, 113] on link "Carriers" at bounding box center [52, 114] width 93 height 15
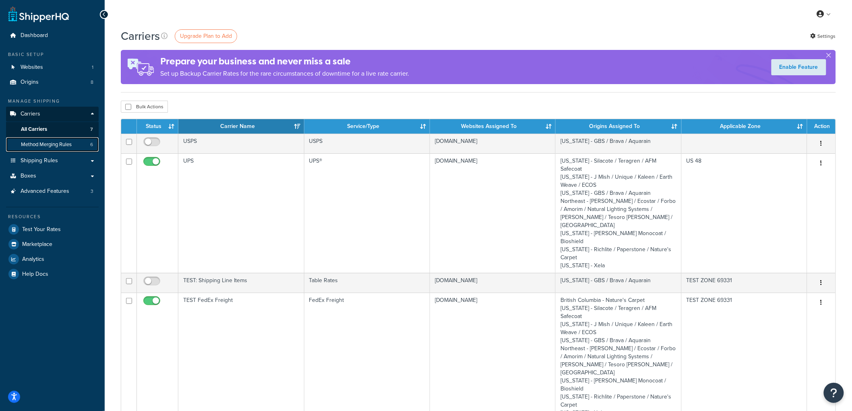
click at [61, 146] on span "Method Merging Rules" at bounding box center [46, 144] width 51 height 7
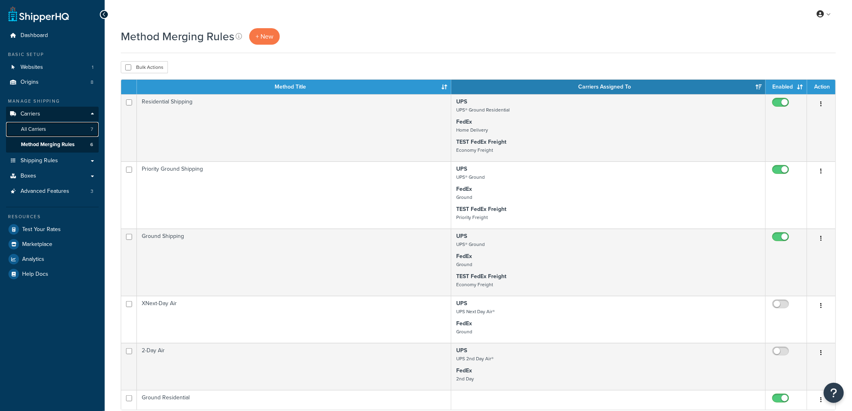
click at [58, 132] on link "All Carriers 7" at bounding box center [52, 129] width 93 height 15
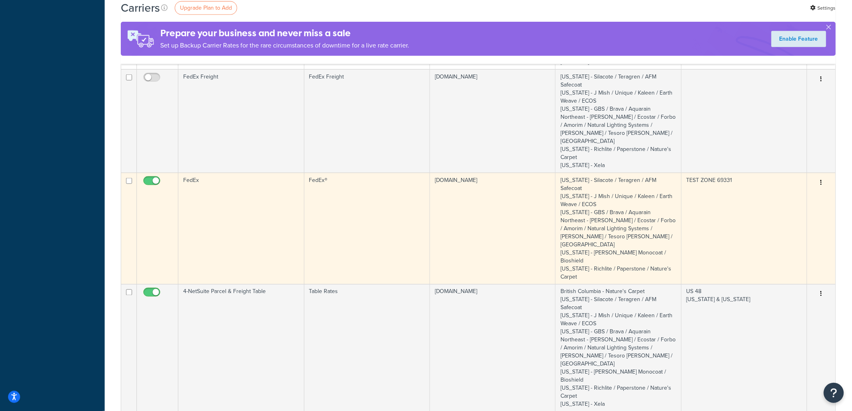
scroll to position [358, 0]
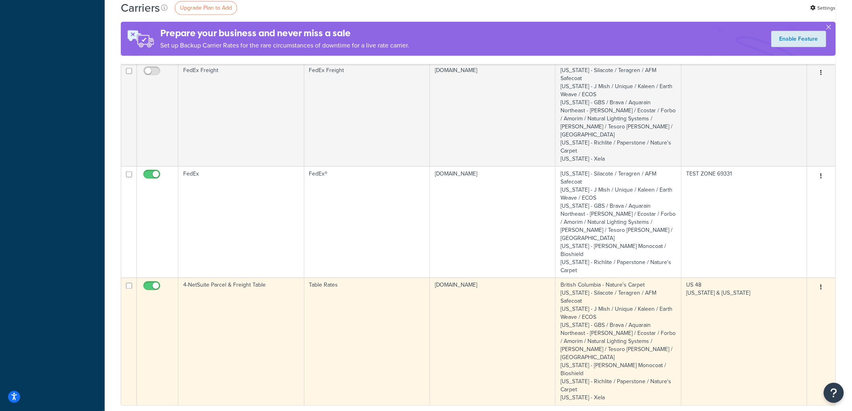
click at [253, 278] on td "4-NetSuite Parcel & Freight Table" at bounding box center [241, 342] width 126 height 128
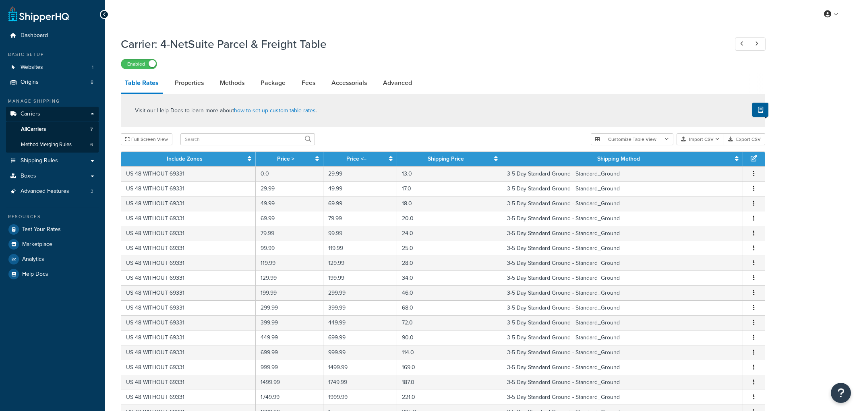
select select "25"
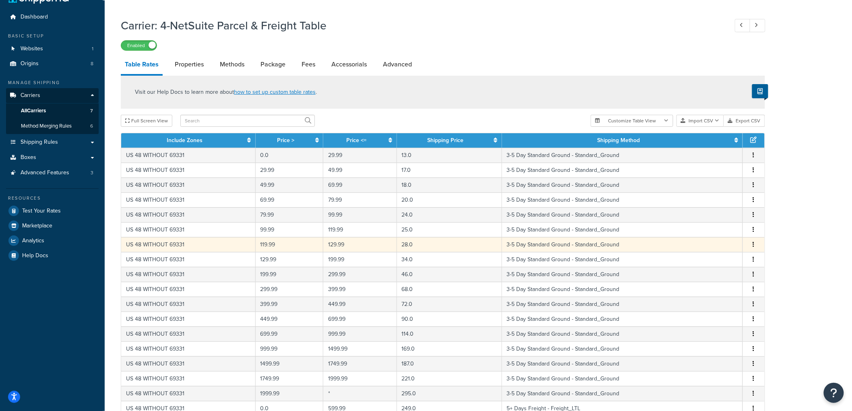
scroll to position [153, 0]
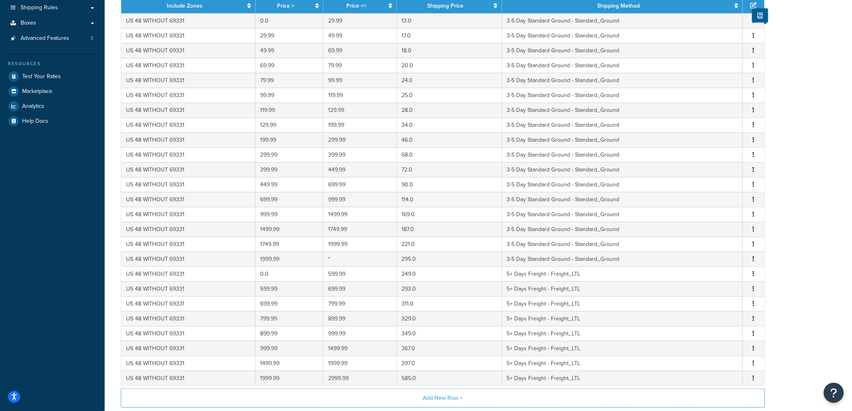
click at [819, 242] on div "Carrier: 4-NetSuite Parcel & Freight Table Enabled Table Rates Properties Metho…" at bounding box center [478, 179] width 747 height 600
click at [776, 115] on div "Carrier: 4-NetSuite Parcel & Freight Table Enabled Table Rates Properties Metho…" at bounding box center [478, 179] width 747 height 600
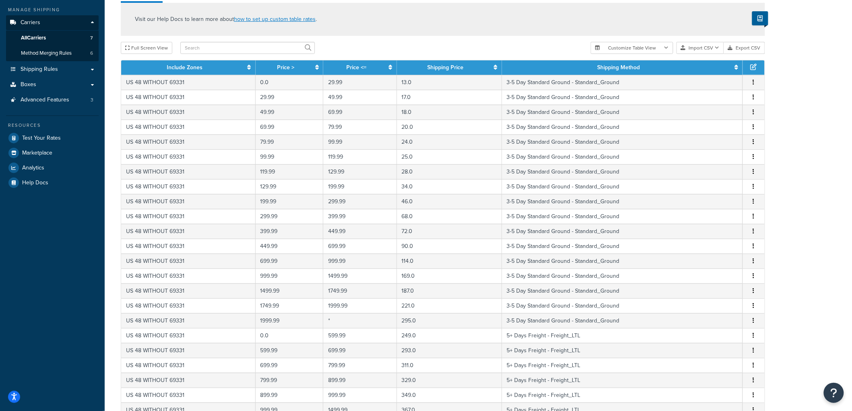
scroll to position [97, 0]
